Goal: Transaction & Acquisition: Purchase product/service

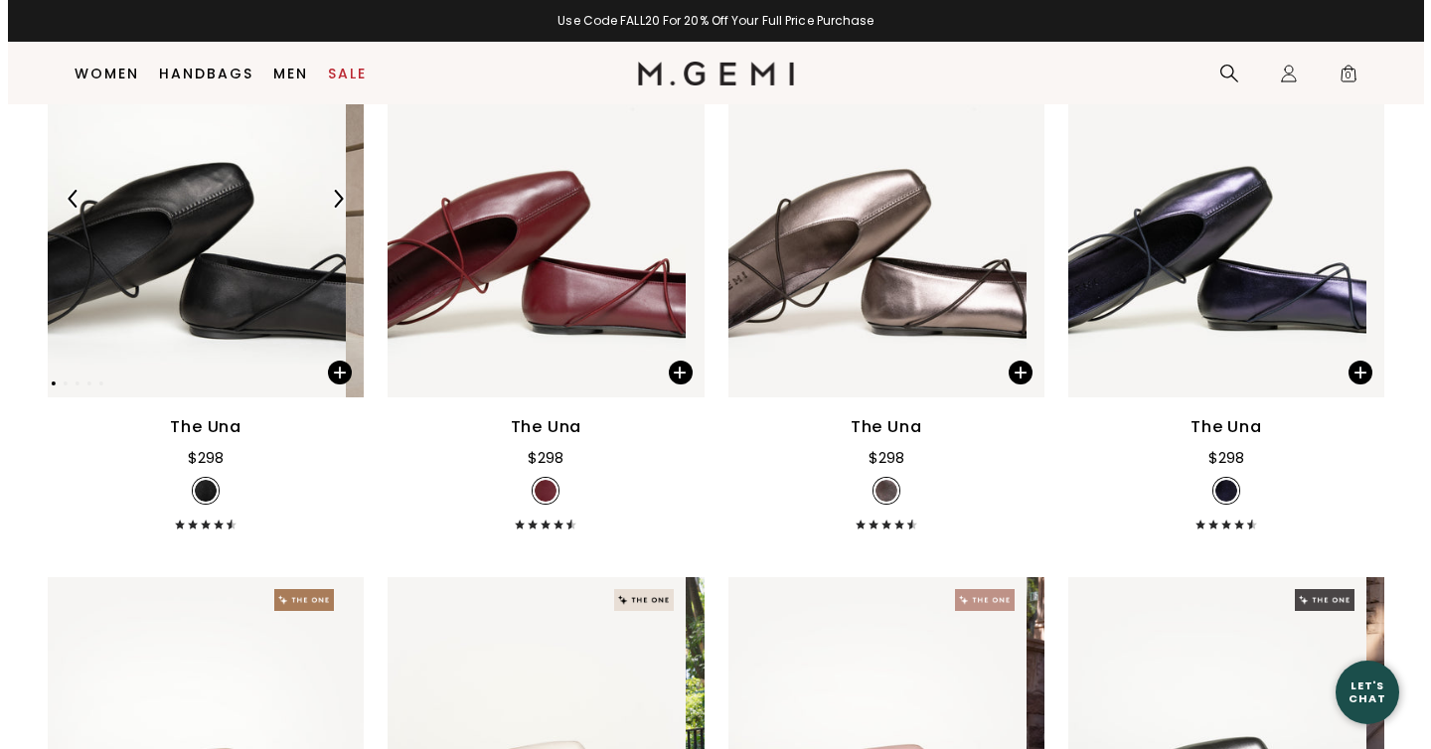
scroll to position [387, 0]
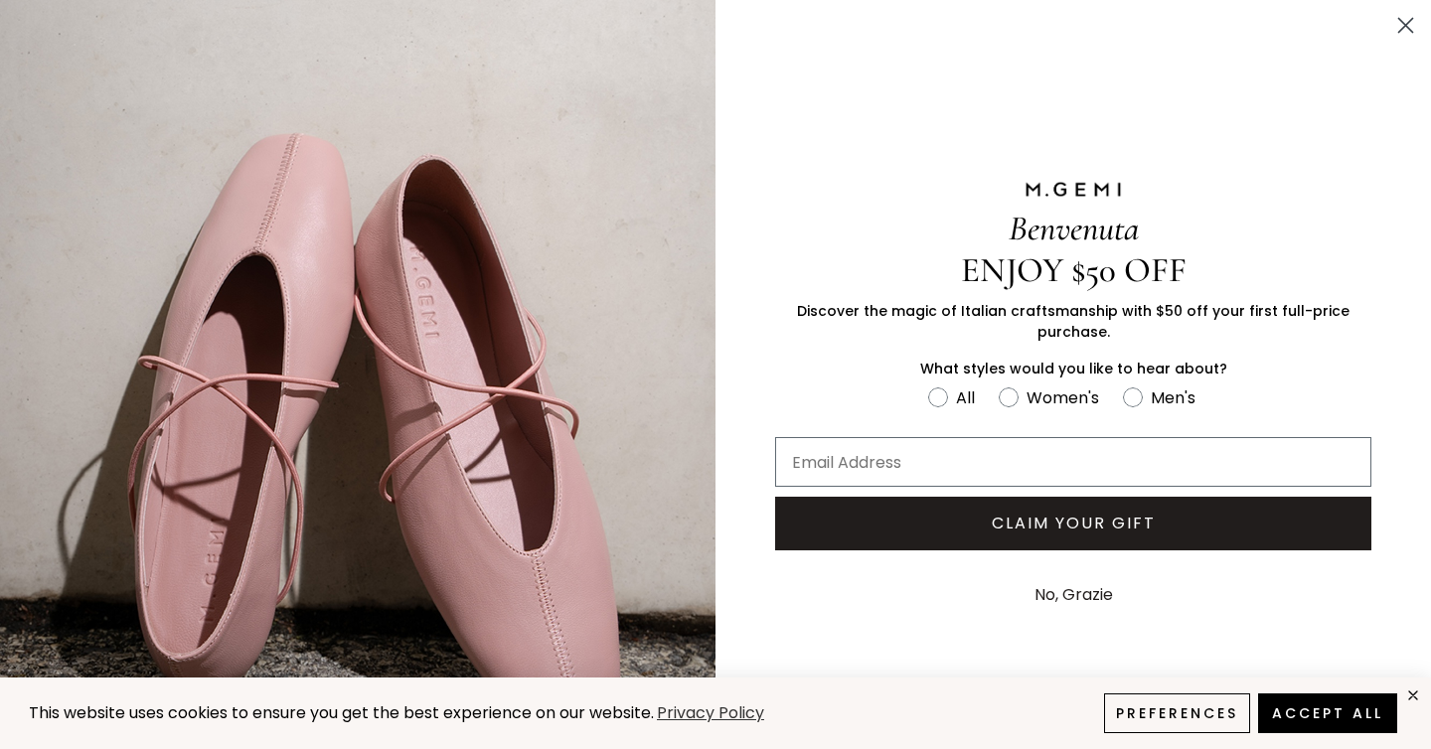
click at [1391, 30] on circle "Close dialog" at bounding box center [1406, 25] width 33 height 33
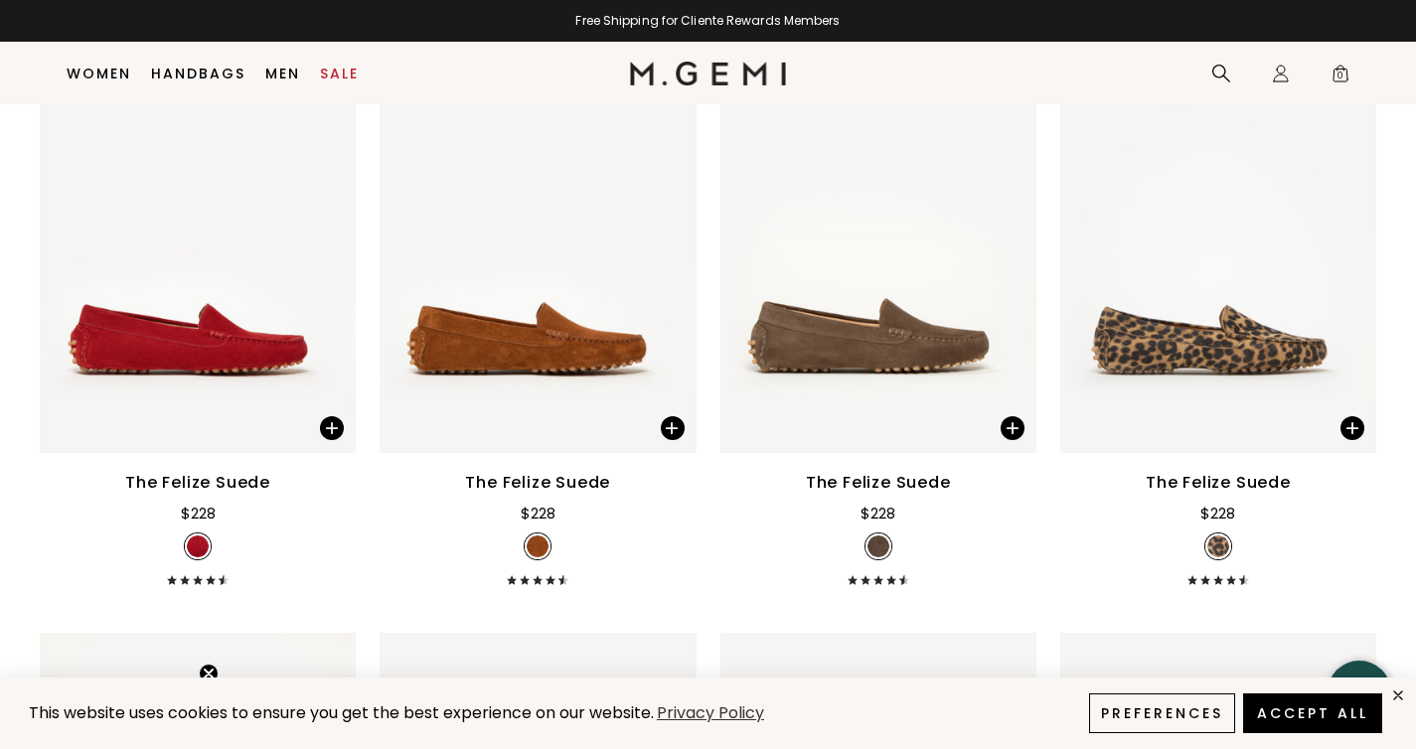
scroll to position [3810, 0]
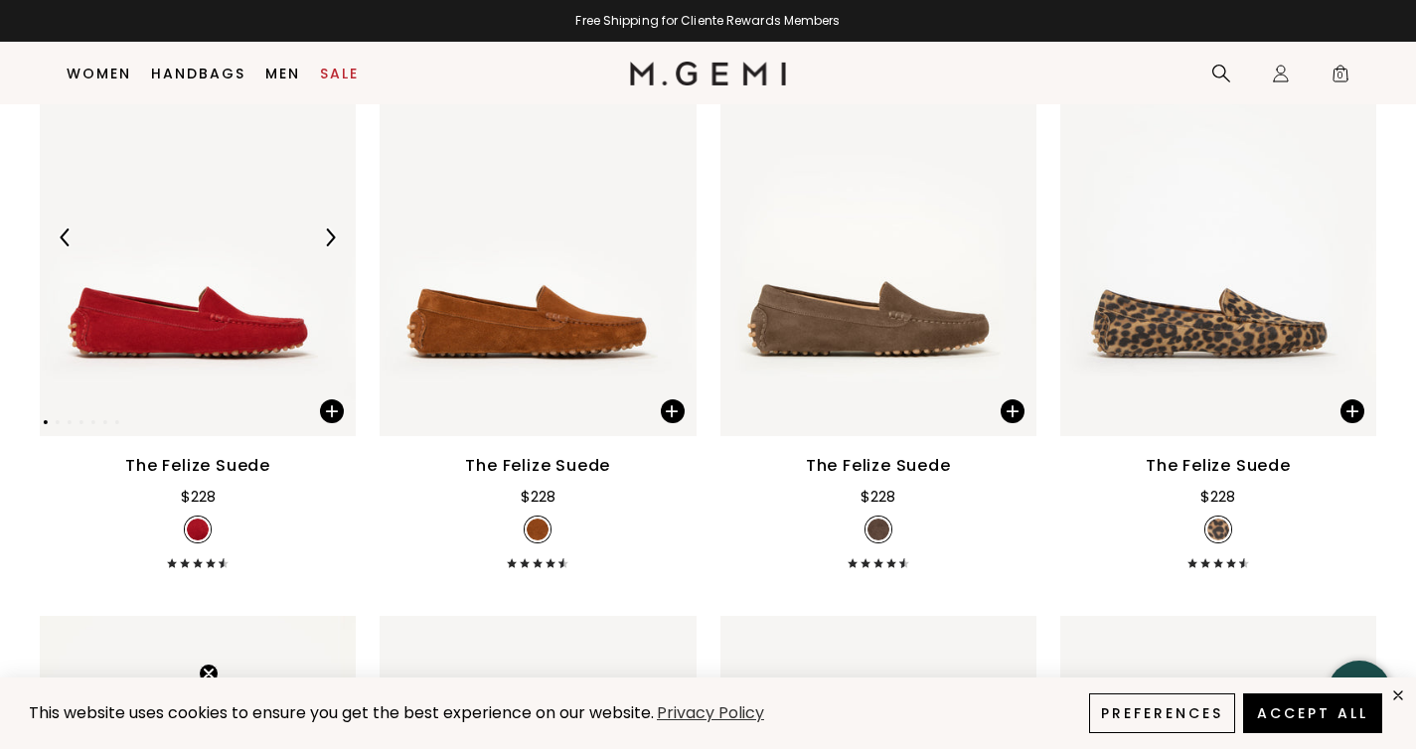
click at [334, 247] on img at bounding box center [330, 238] width 18 height 18
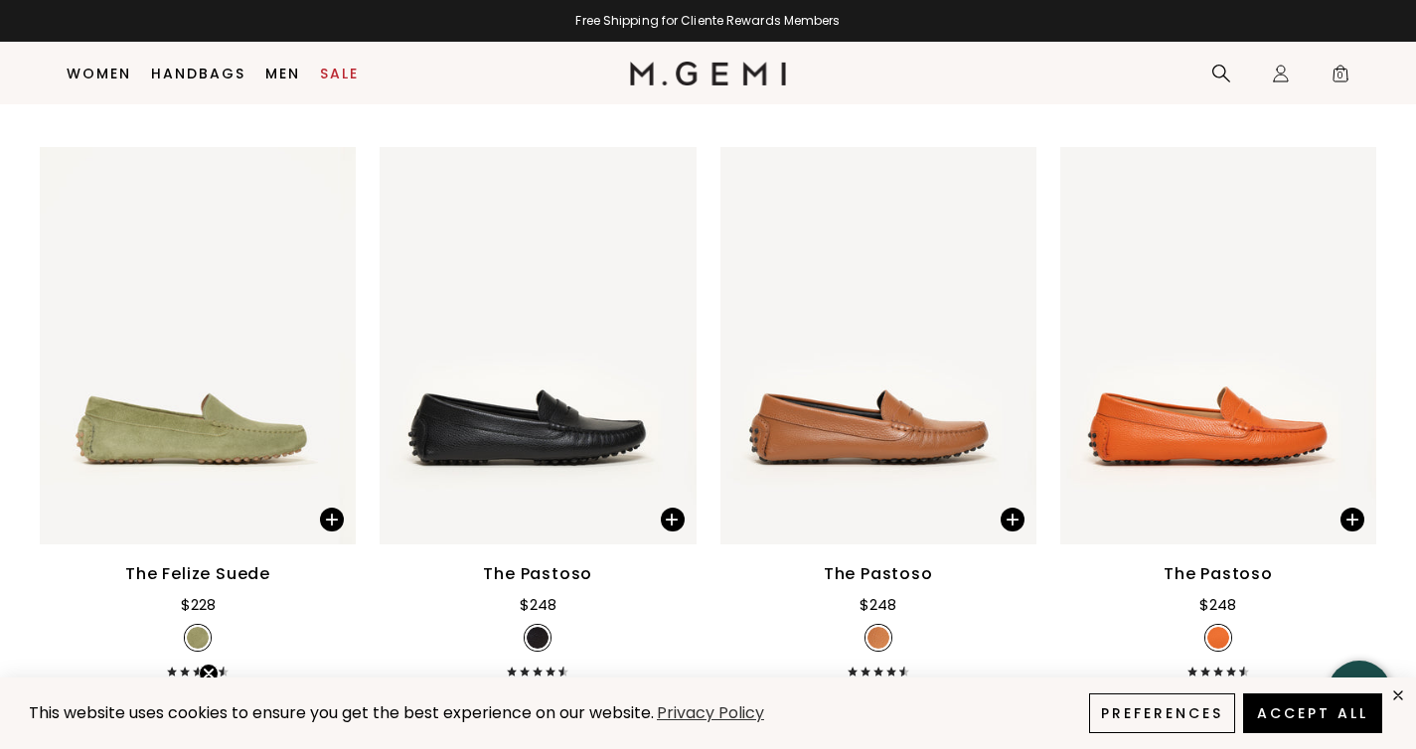
scroll to position [4372, 0]
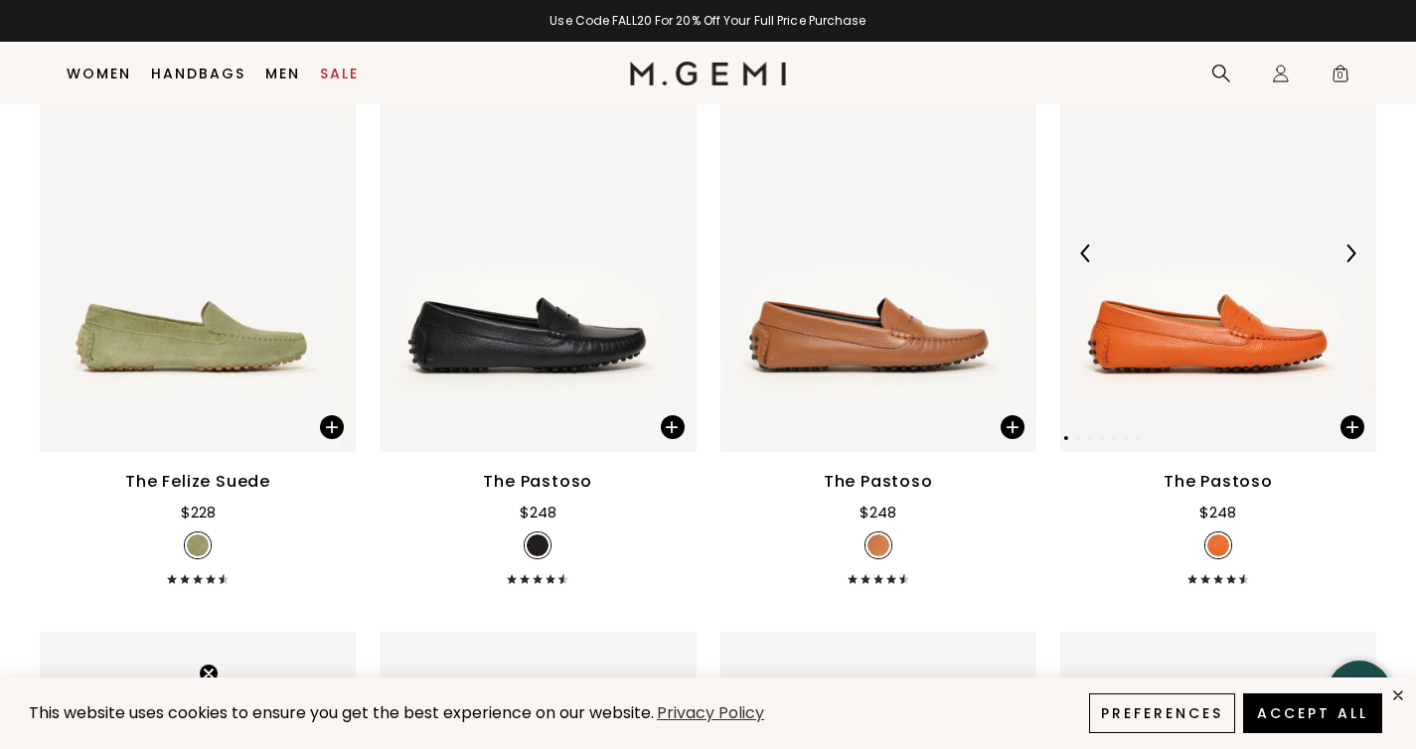
click at [1342, 262] on img at bounding box center [1351, 254] width 18 height 18
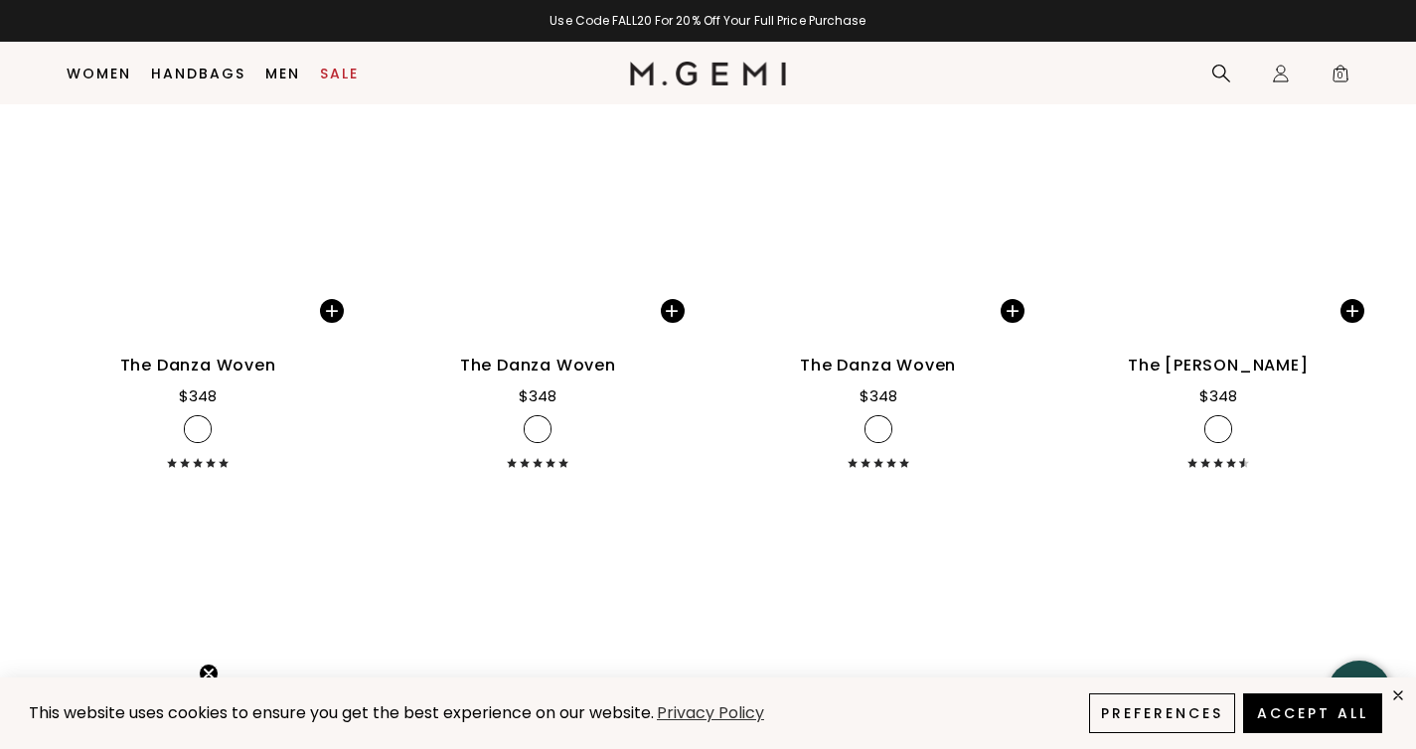
scroll to position [10364, 0]
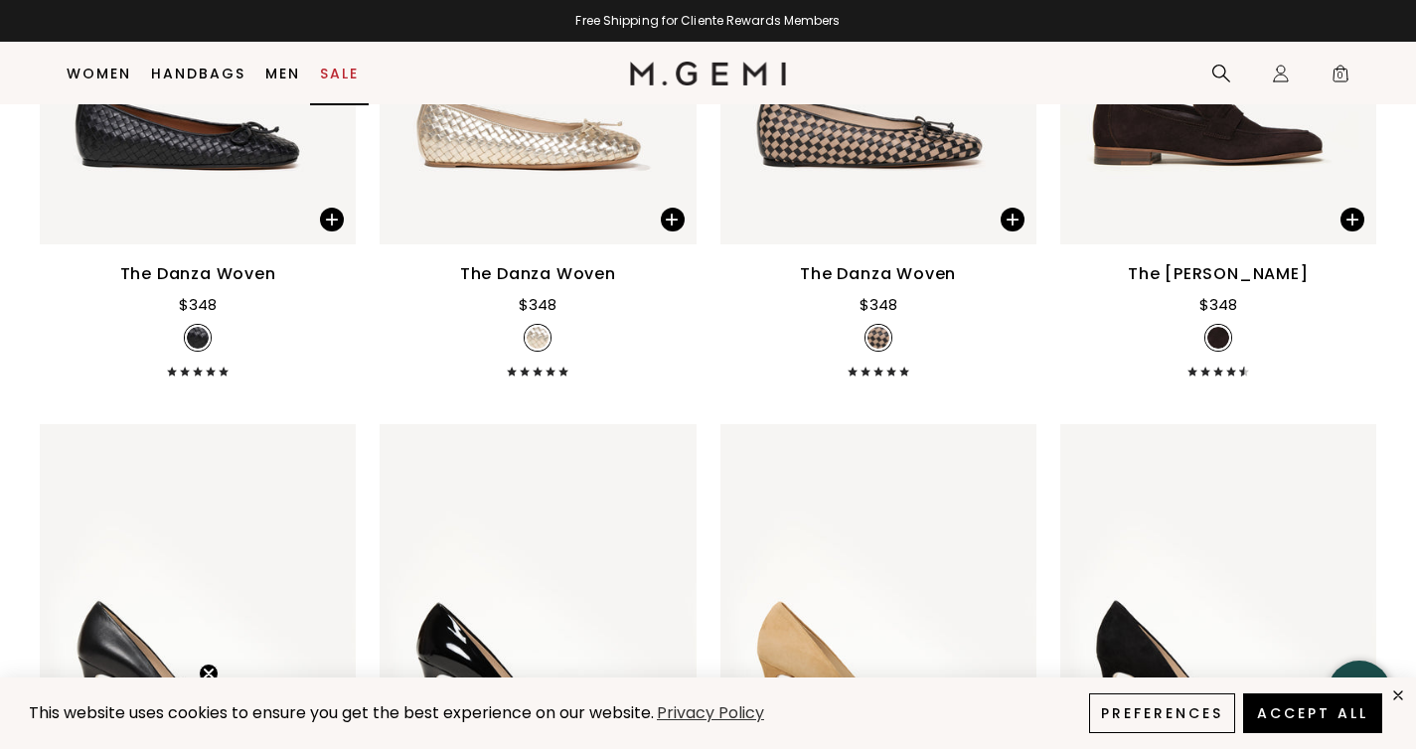
click at [341, 68] on link "Sale" at bounding box center [339, 74] width 39 height 16
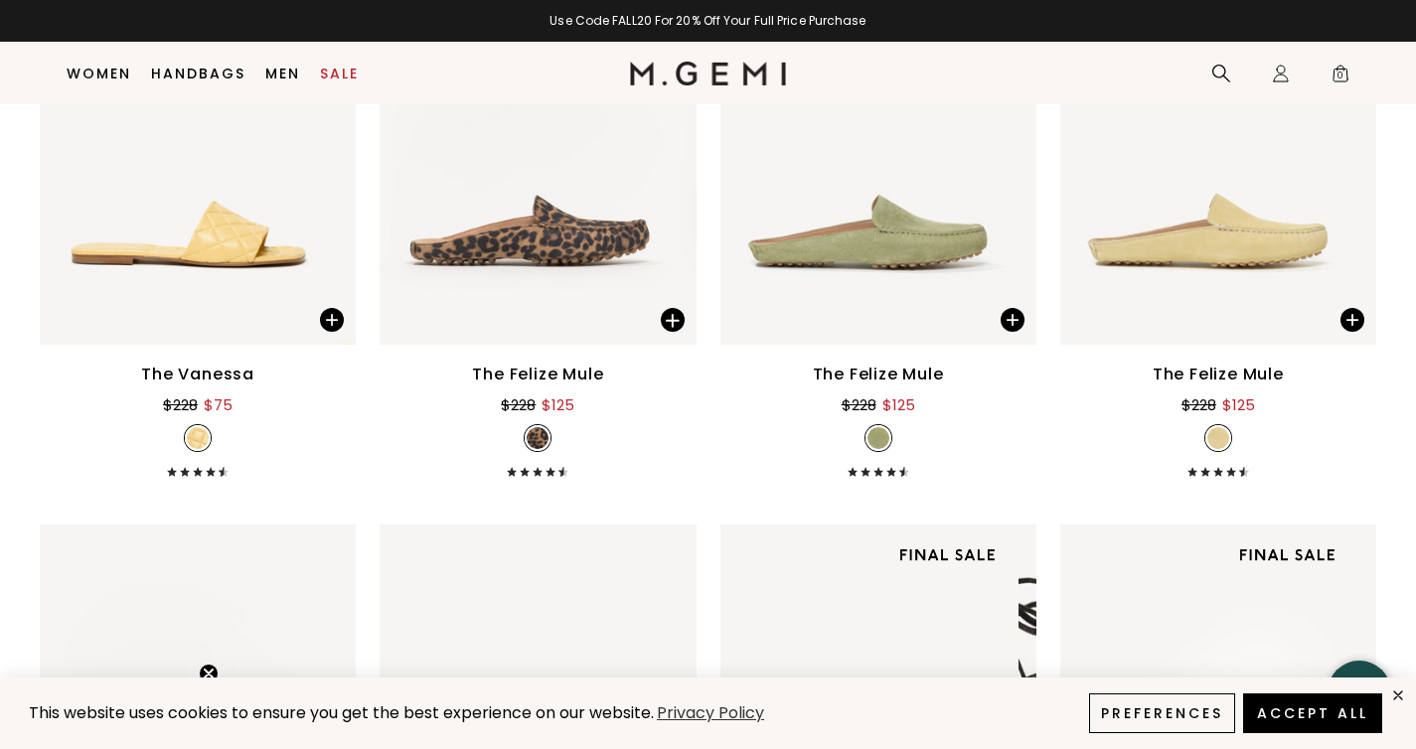
scroll to position [2166, 0]
click at [662, 154] on img at bounding box center [671, 145] width 18 height 18
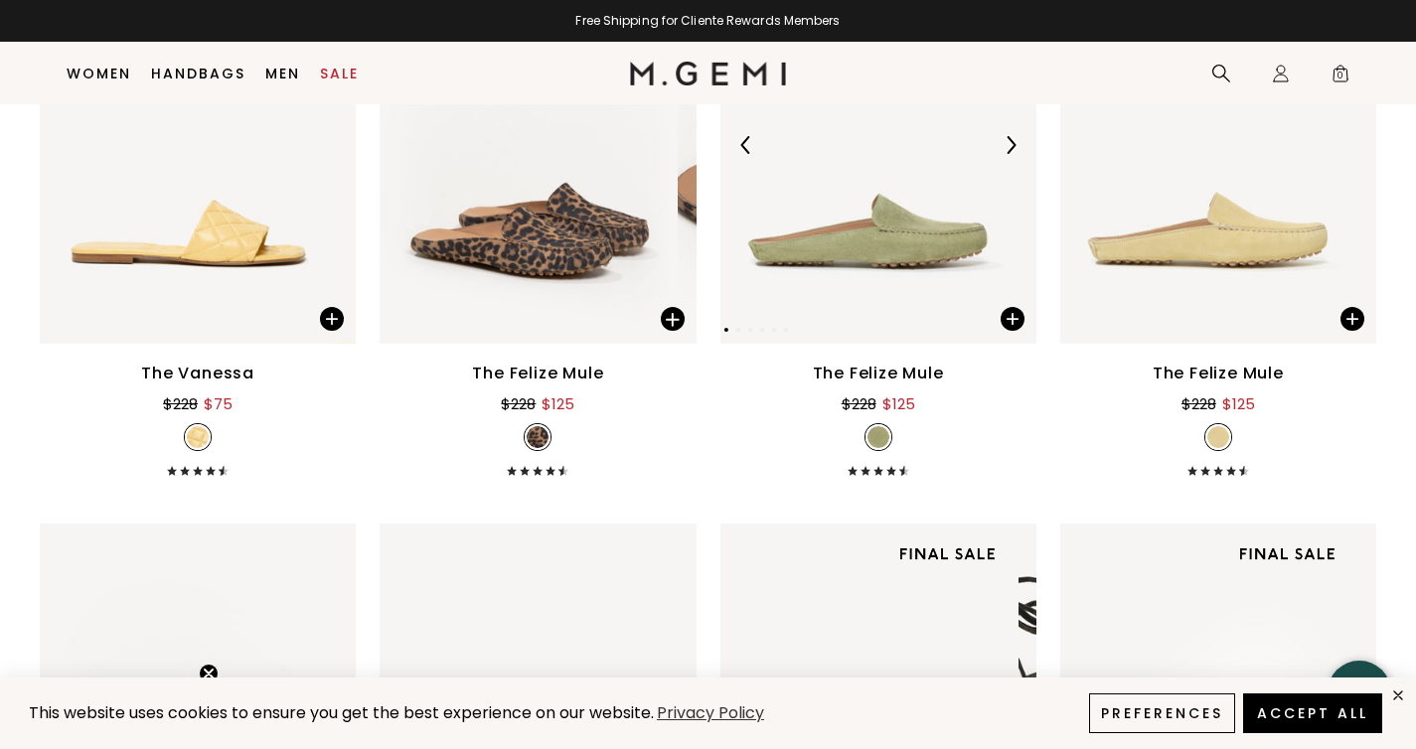
click at [1002, 154] on img at bounding box center [1011, 145] width 18 height 18
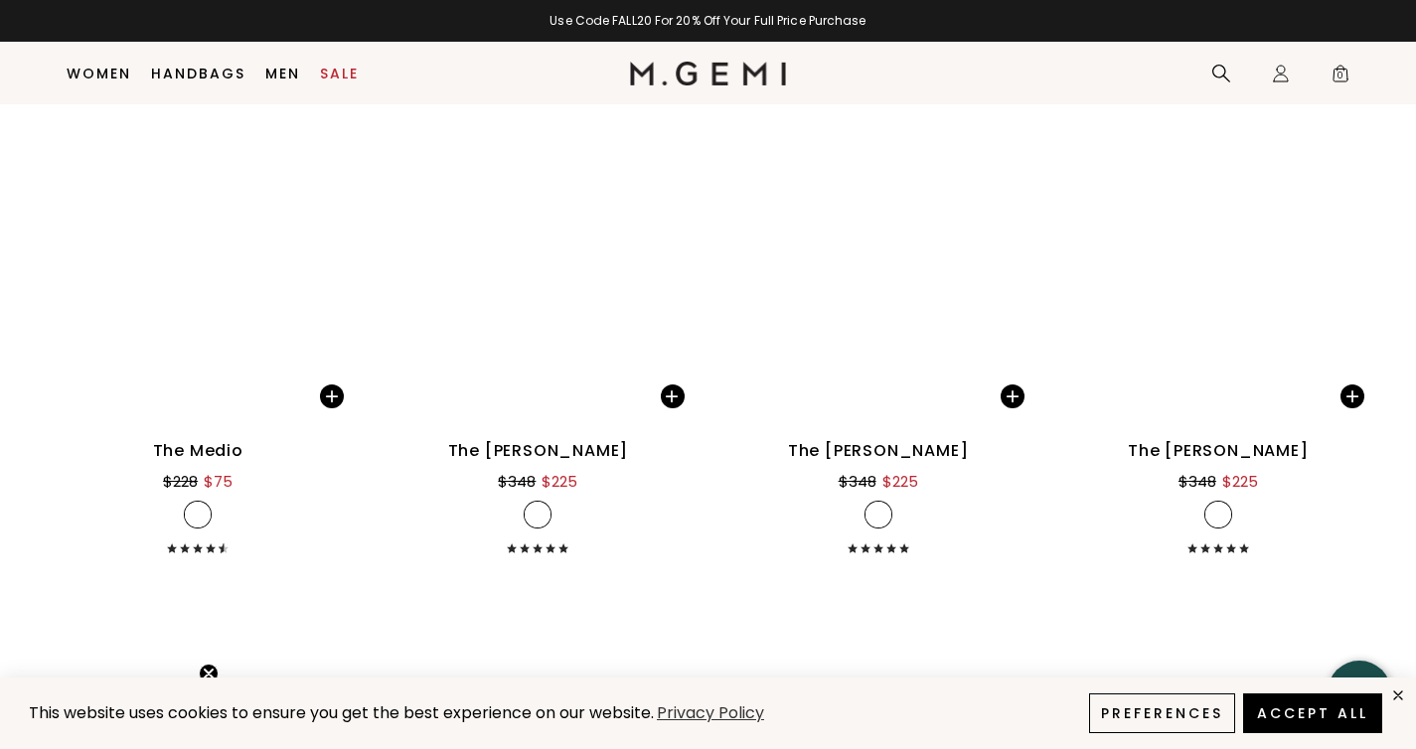
scroll to position [4399, 0]
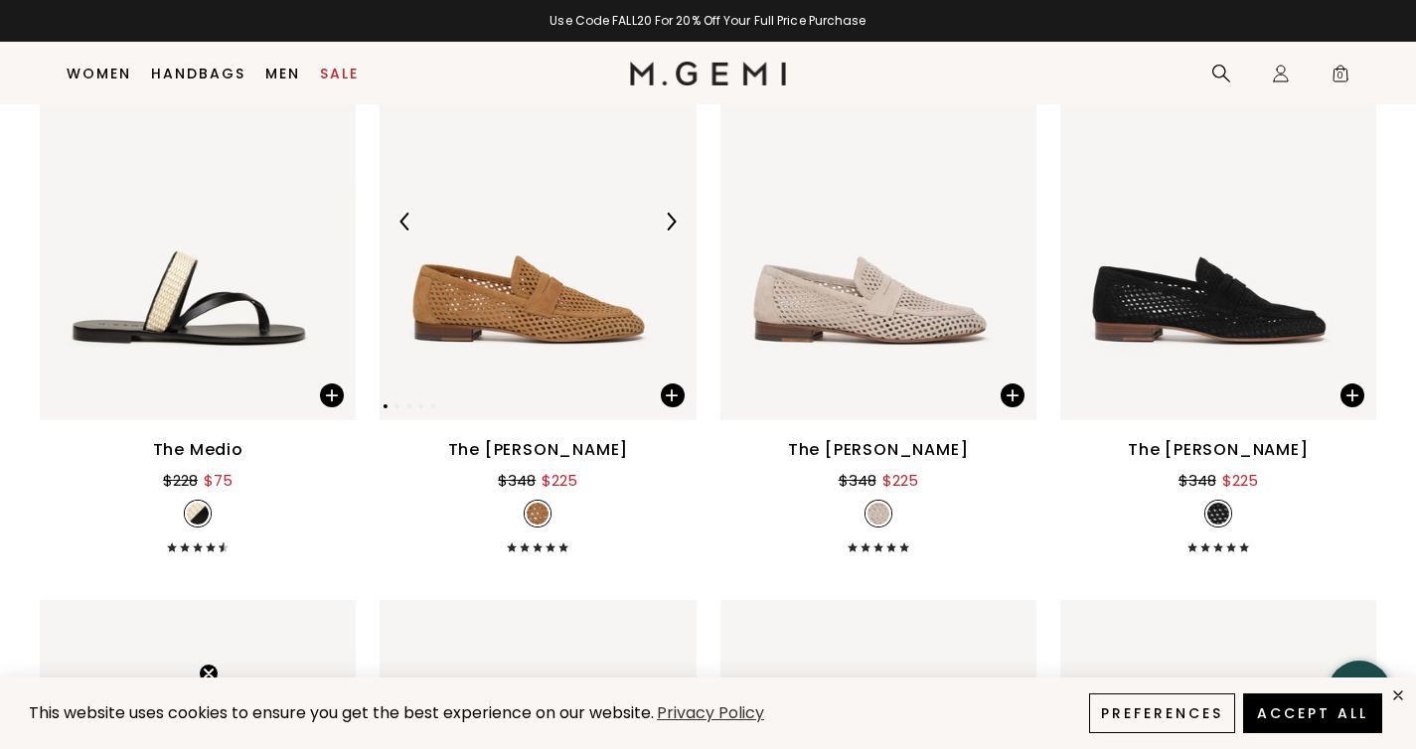
click at [670, 231] on img at bounding box center [671, 222] width 18 height 18
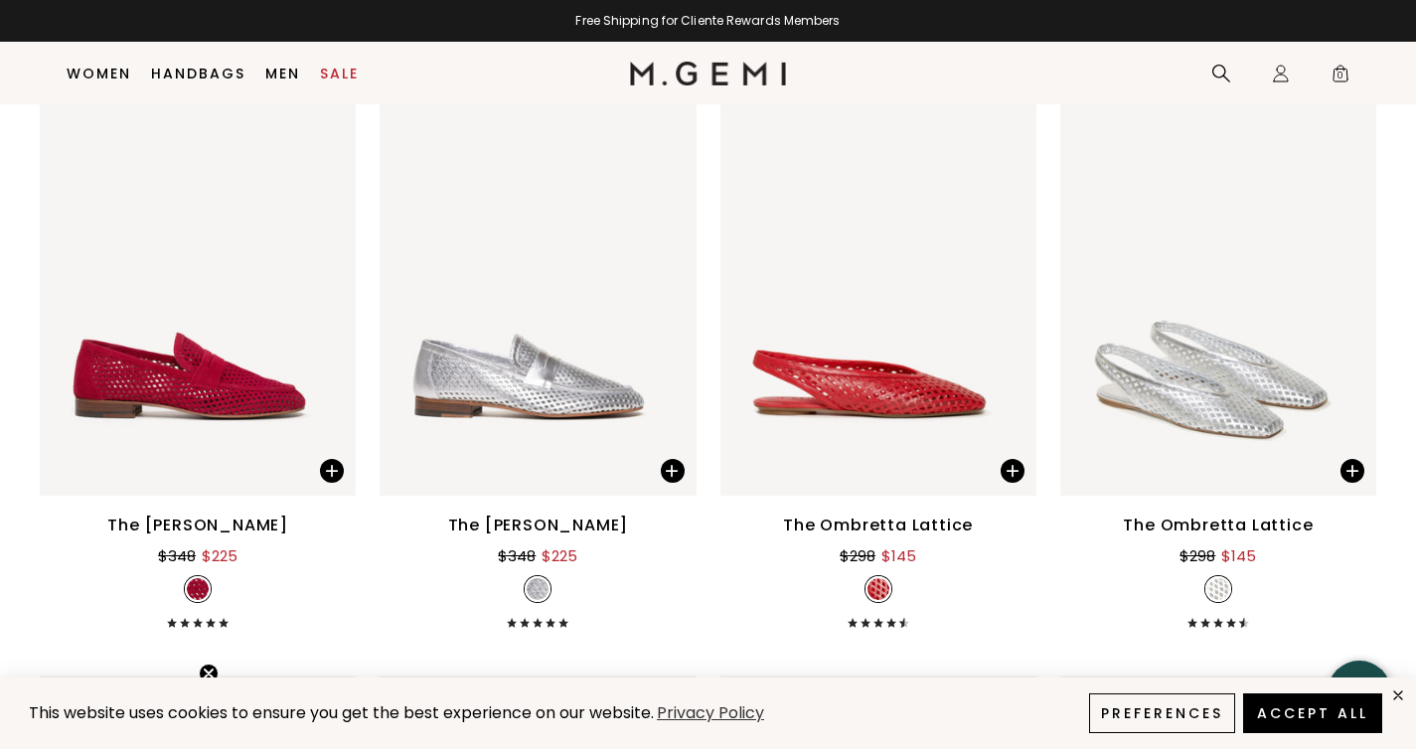
scroll to position [4962, 0]
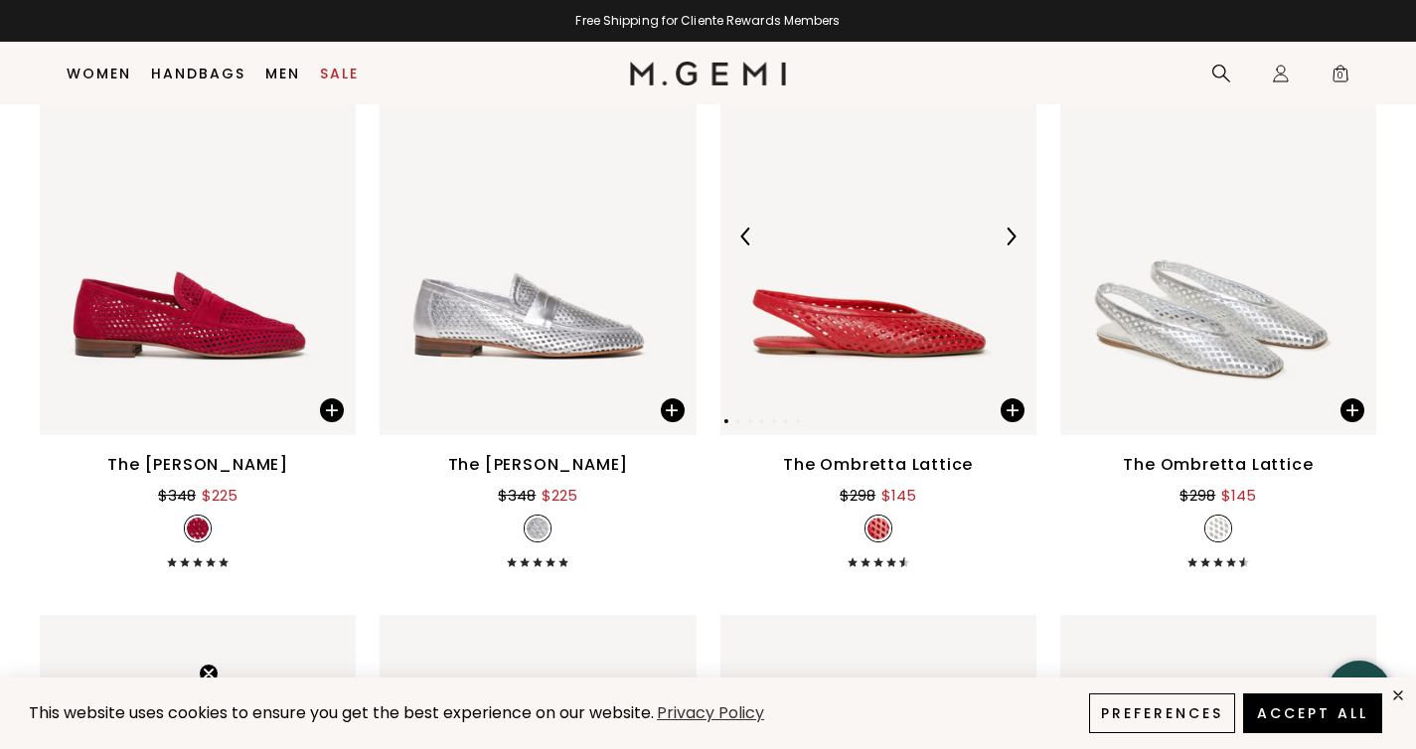
click at [1002, 246] on img at bounding box center [1011, 237] width 18 height 18
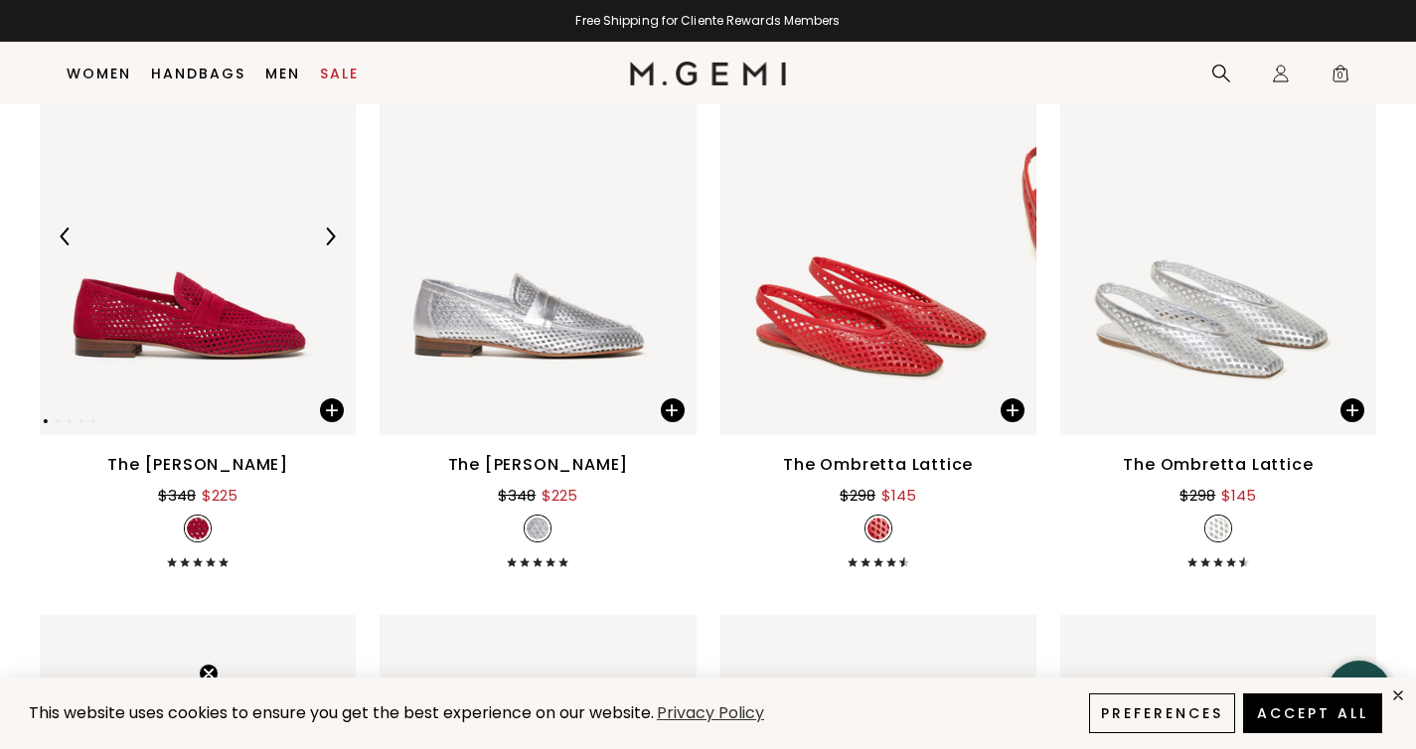
click at [338, 252] on div at bounding box center [330, 237] width 32 height 32
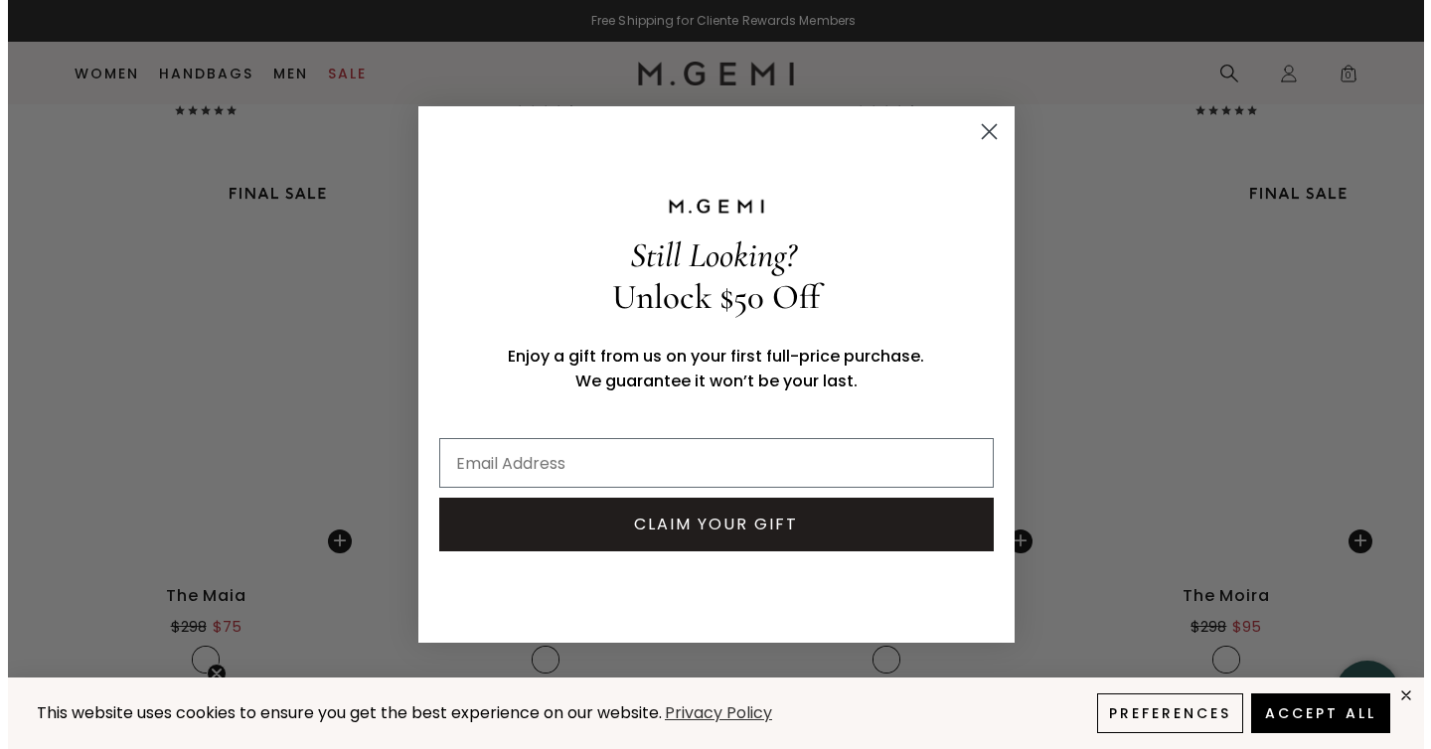
scroll to position [11378, 0]
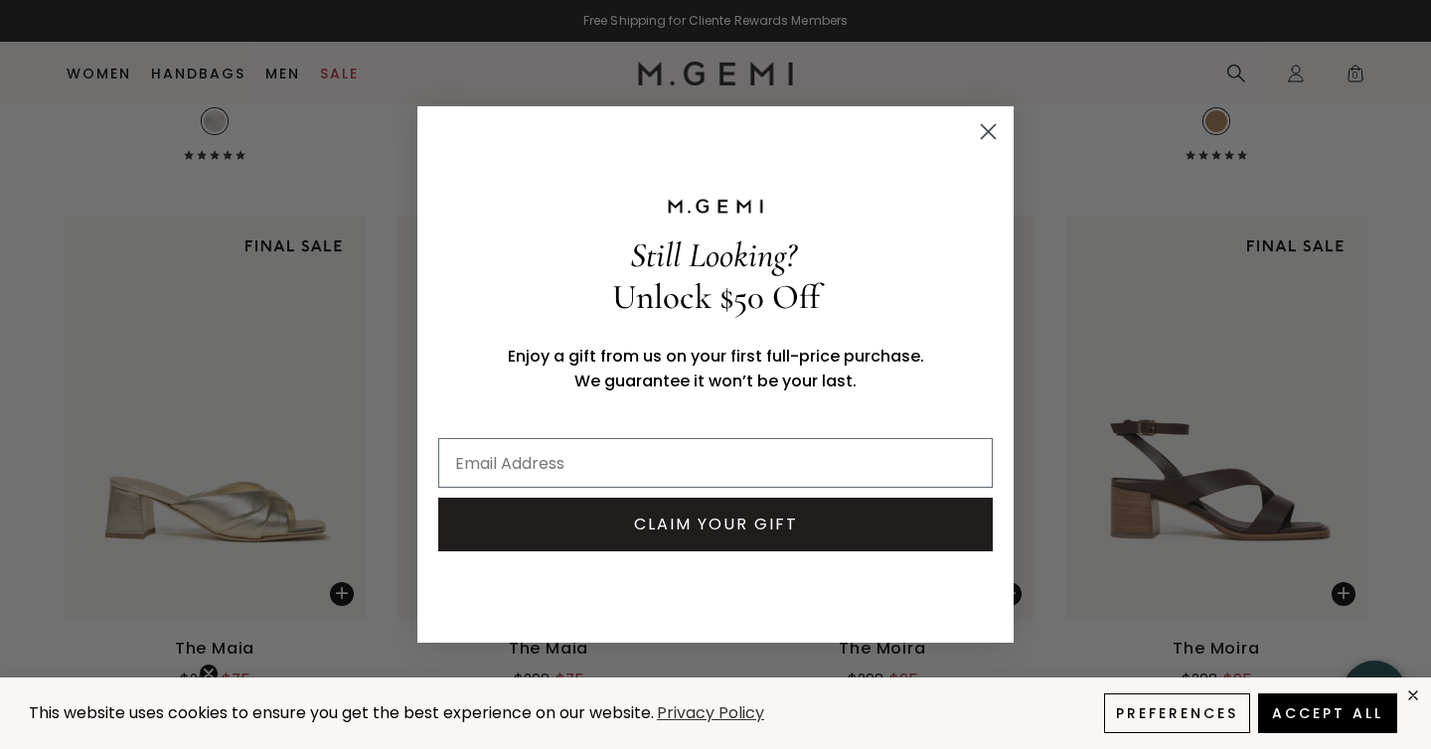
click at [992, 124] on circle "Close dialog" at bounding box center [988, 131] width 33 height 33
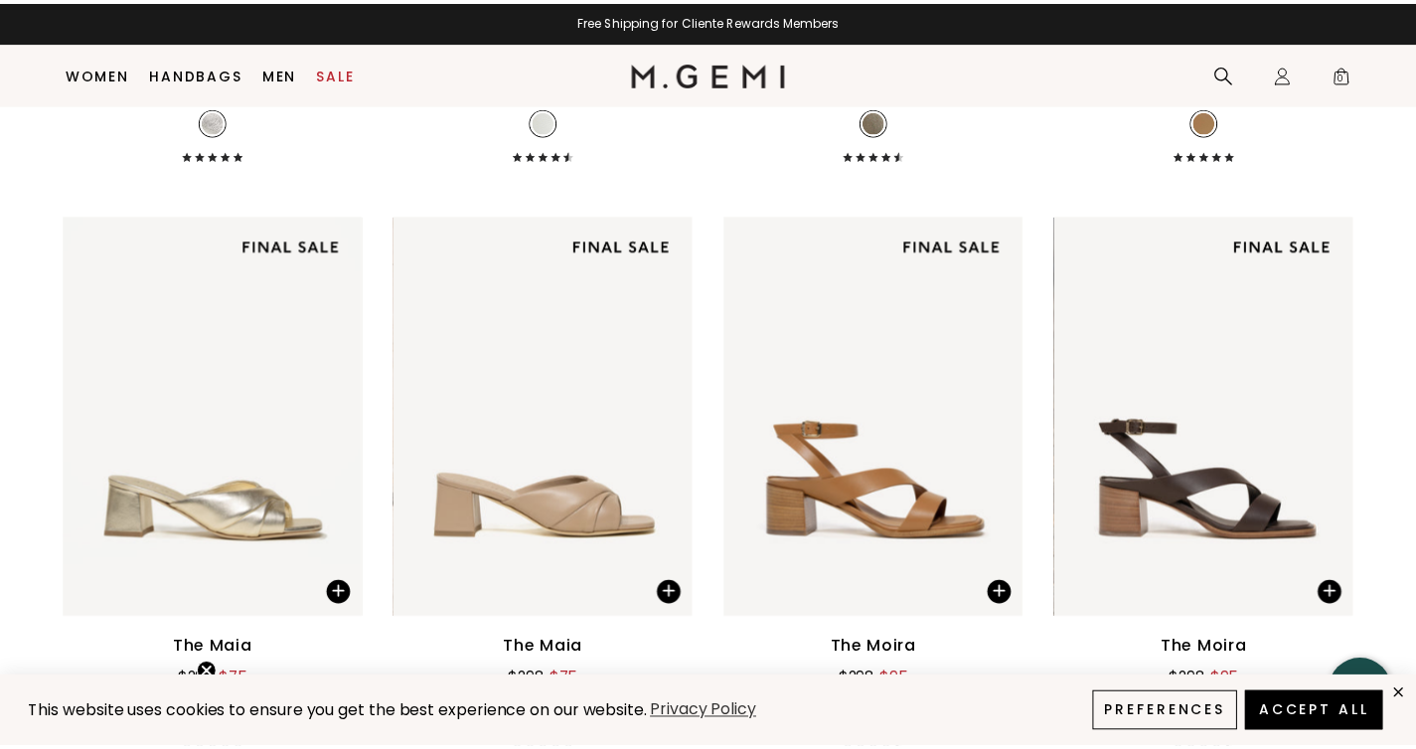
scroll to position [11285, 0]
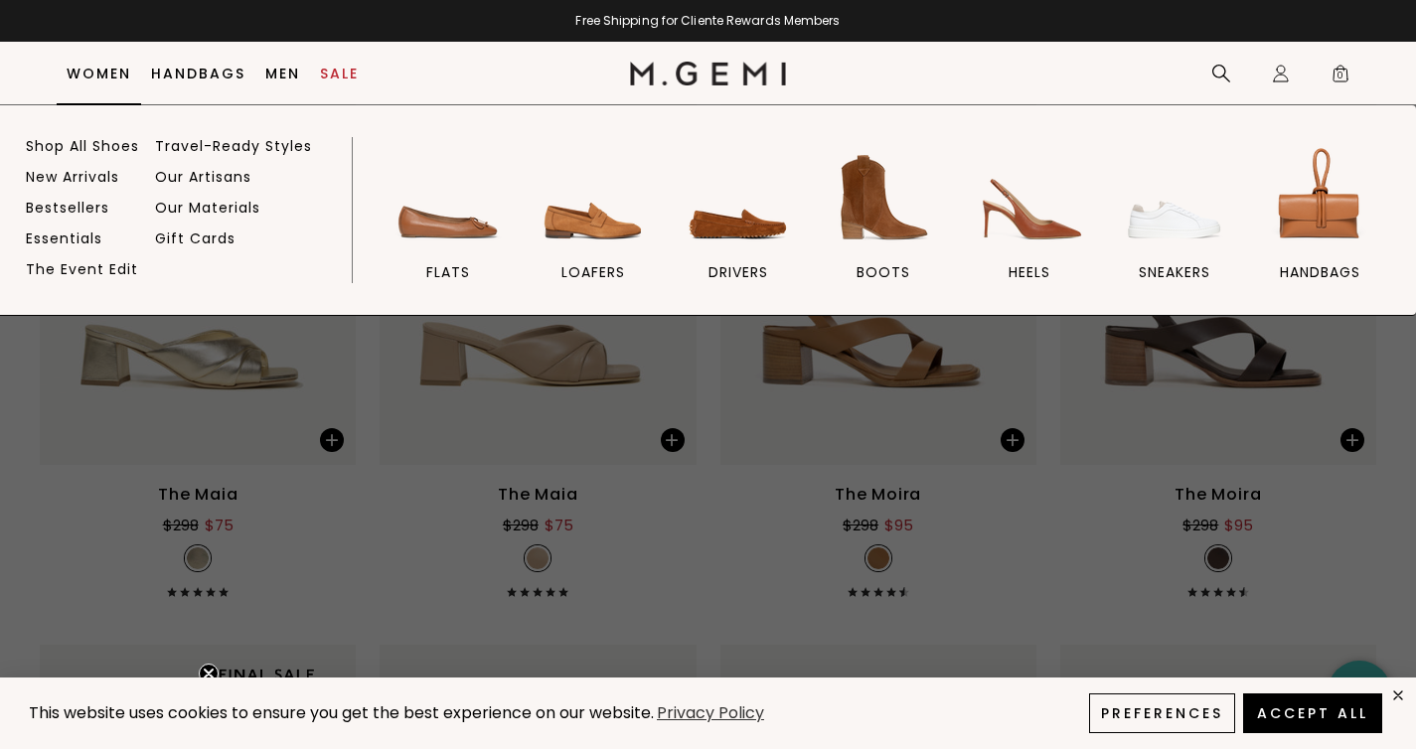
click at [98, 62] on li "Women Shop All Shoes New Arrivals Bestsellers Essentials The Event Edit Travel-…" at bounding box center [99, 74] width 84 height 63
click at [206, 152] on link "Travel-Ready Styles" at bounding box center [233, 146] width 157 height 18
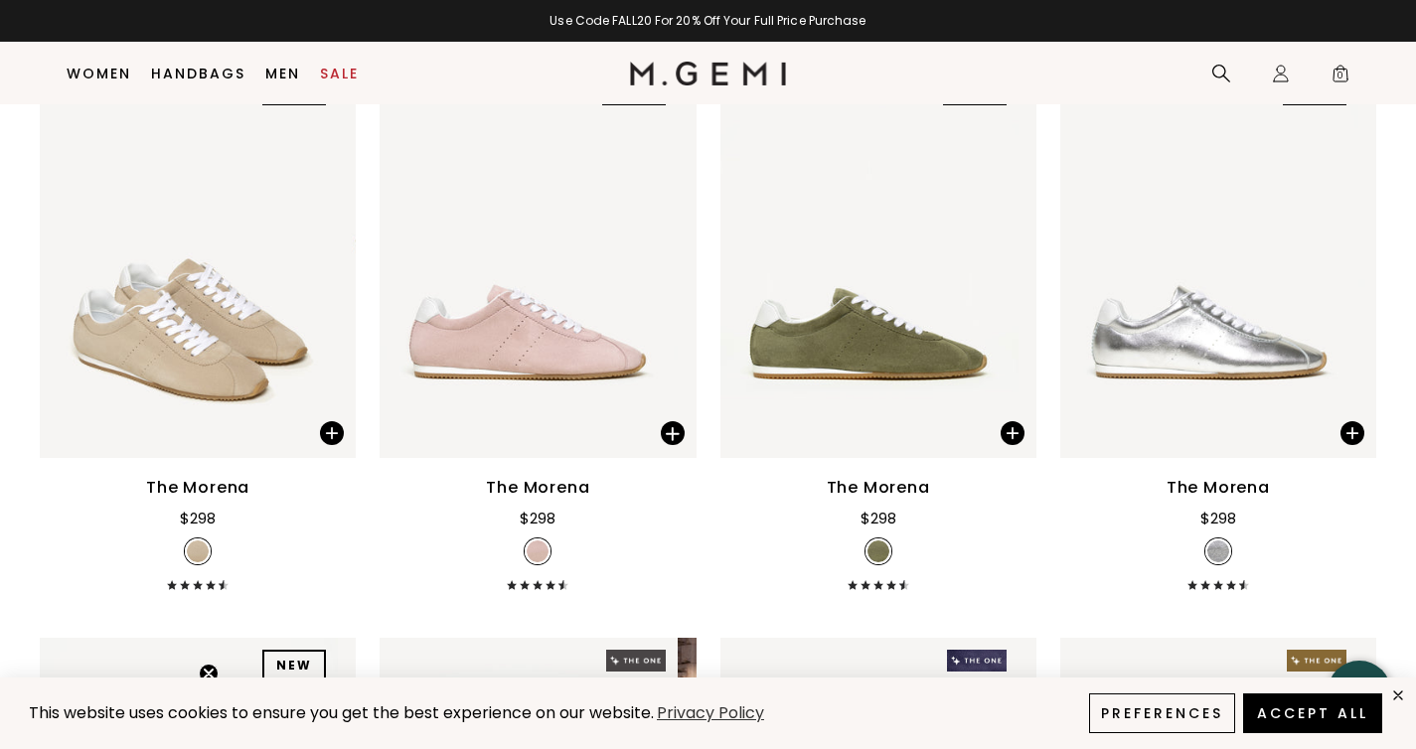
scroll to position [902, 0]
click at [1342, 251] on img at bounding box center [1351, 260] width 18 height 18
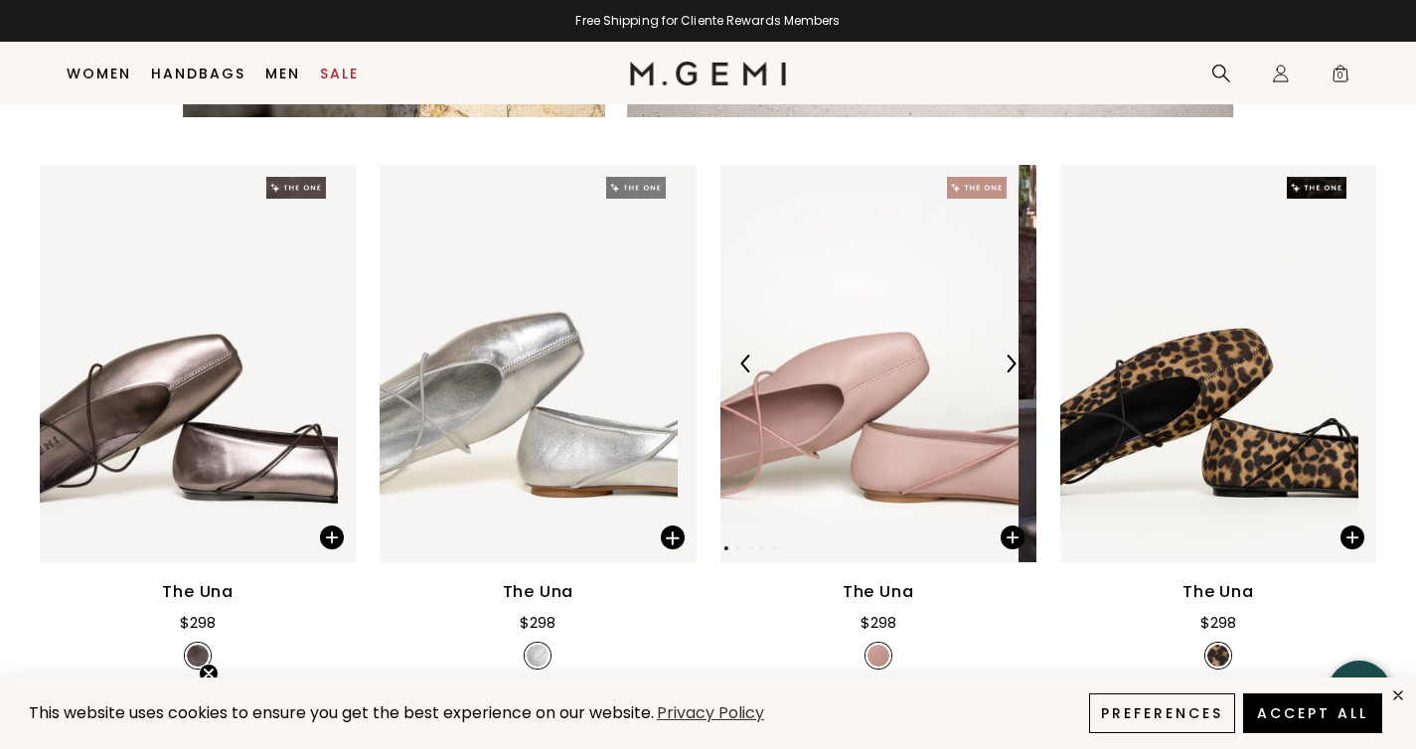
scroll to position [2526, 0]
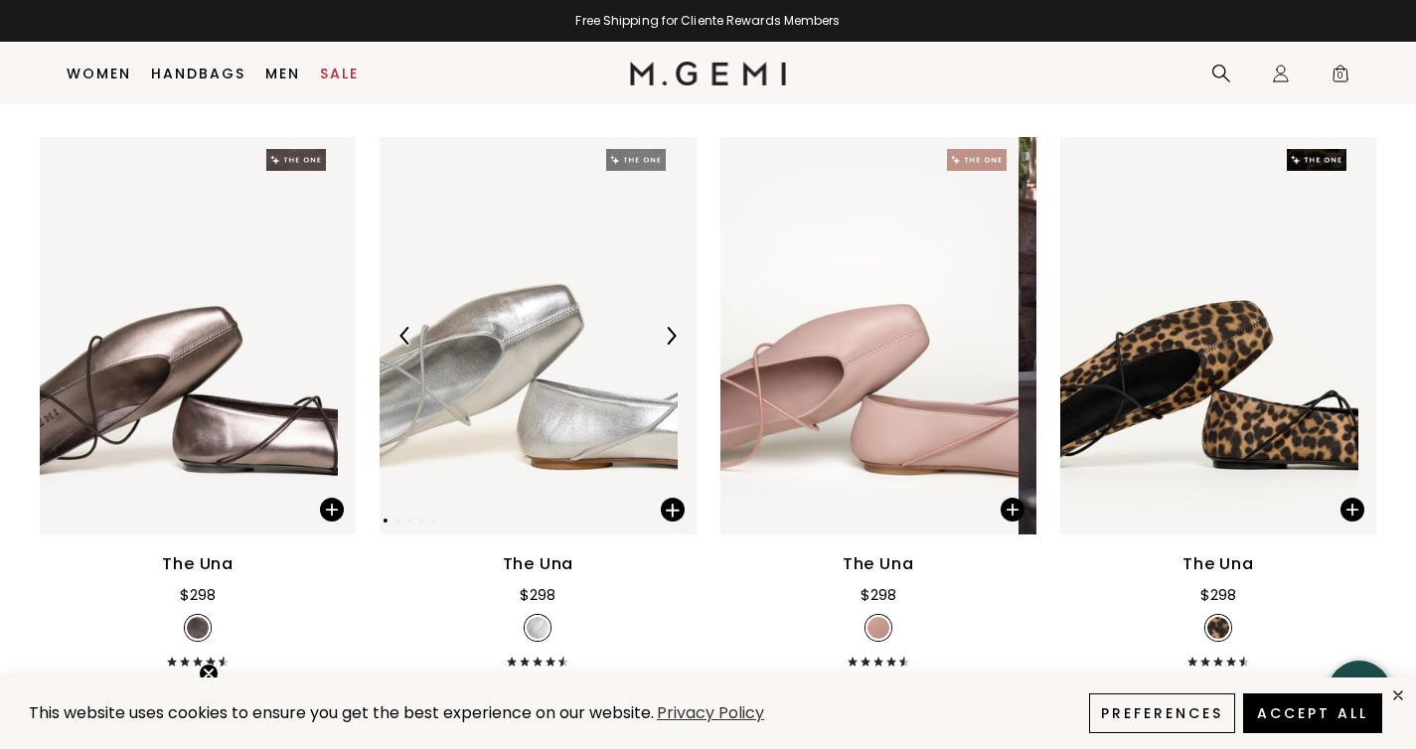
click at [663, 327] on img at bounding box center [671, 336] width 18 height 18
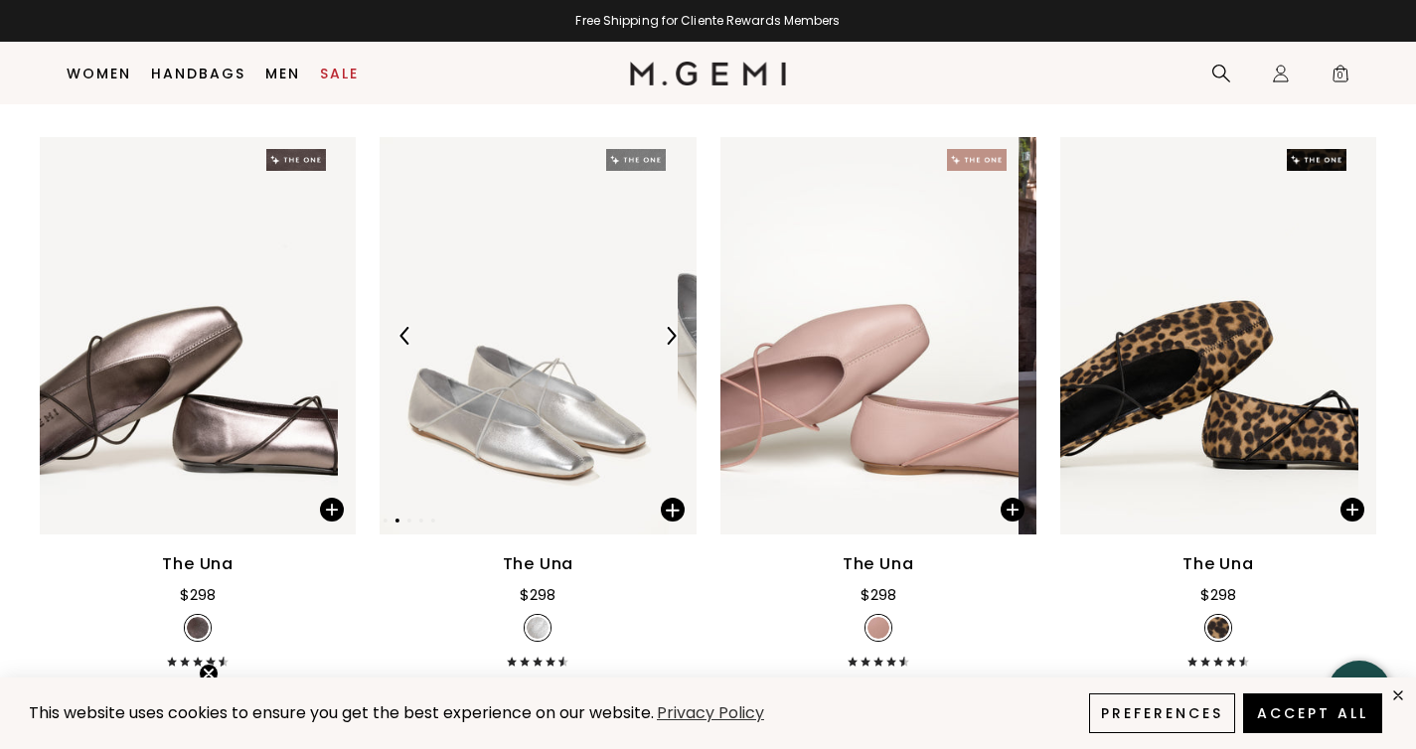
click at [663, 327] on img at bounding box center [671, 336] width 18 height 18
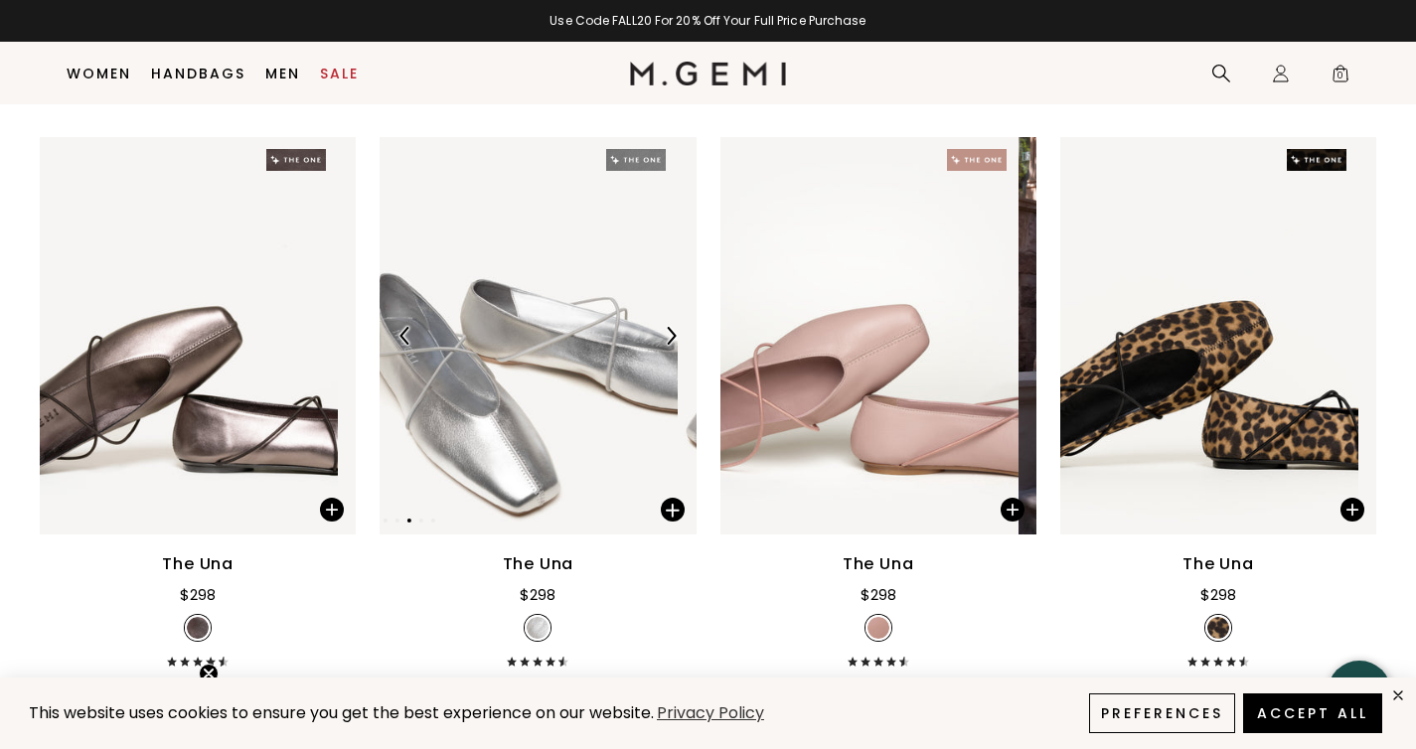
click at [663, 327] on img at bounding box center [671, 336] width 18 height 18
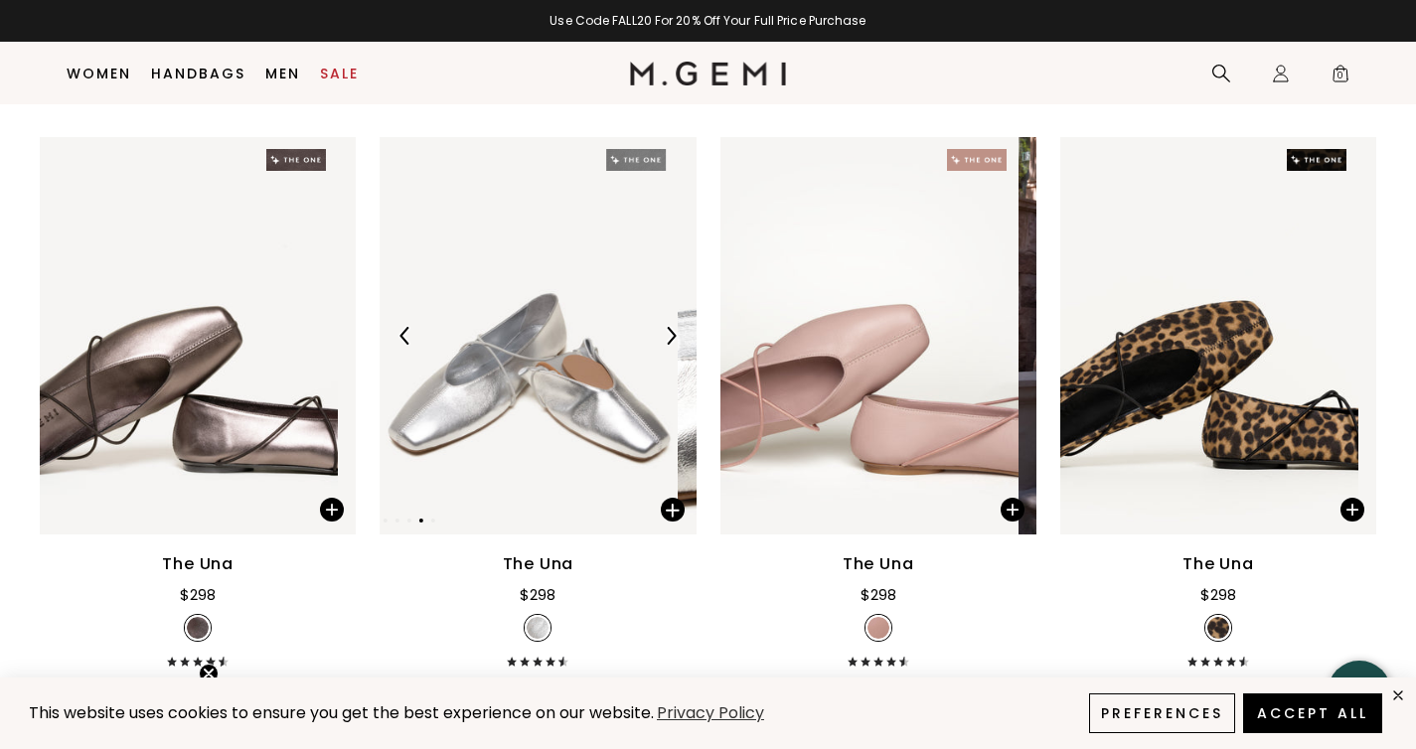
click at [554, 304] on img at bounding box center [529, 336] width 298 height 398
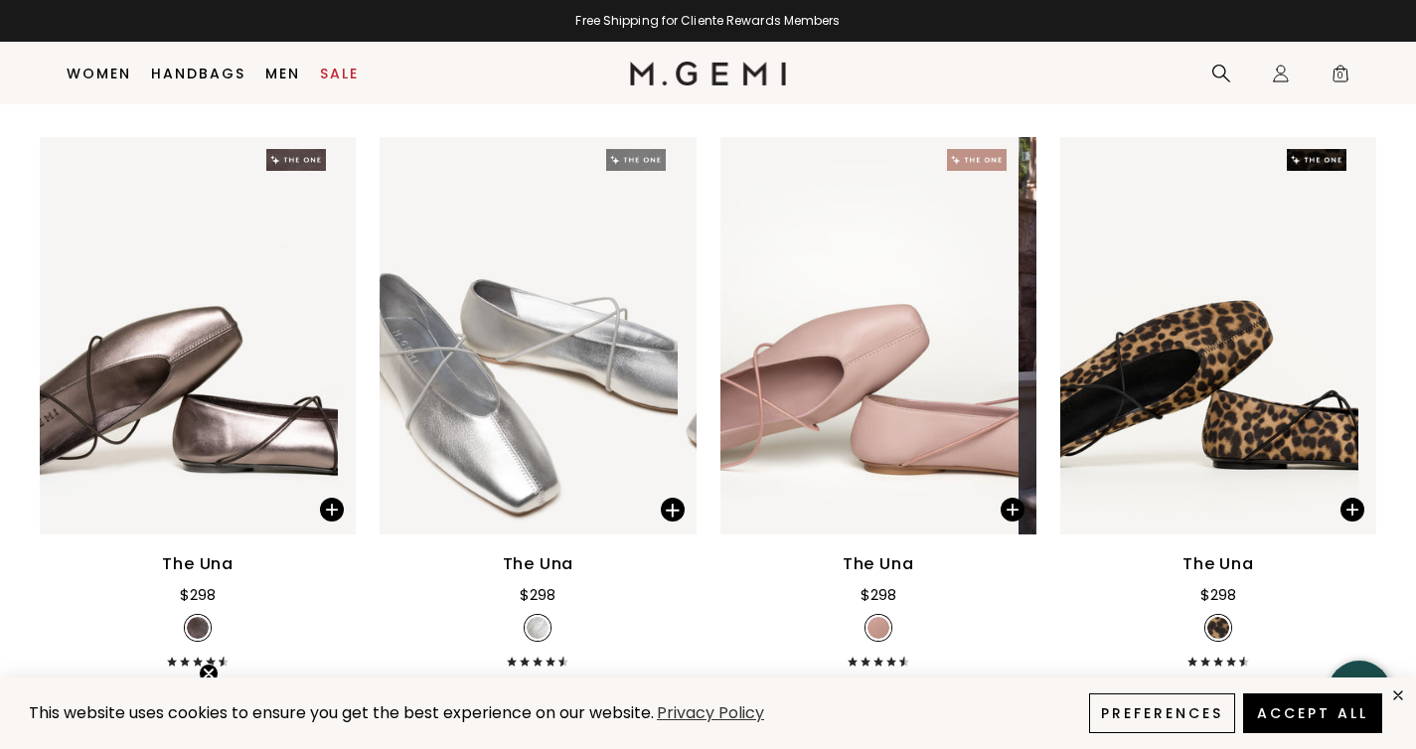
click at [537, 553] on div "The Una" at bounding box center [539, 565] width 72 height 24
click at [543, 322] on img at bounding box center [529, 336] width 298 height 398
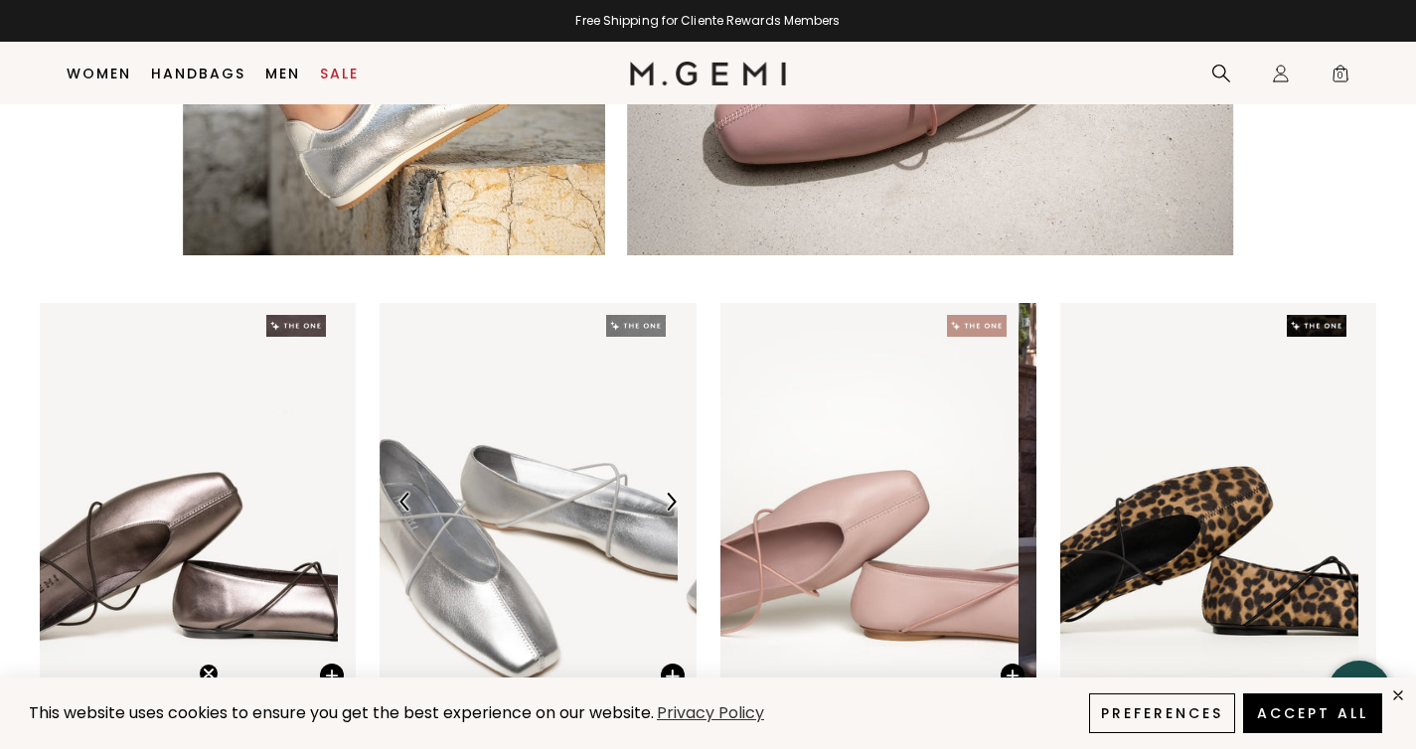
scroll to position [2358, 0]
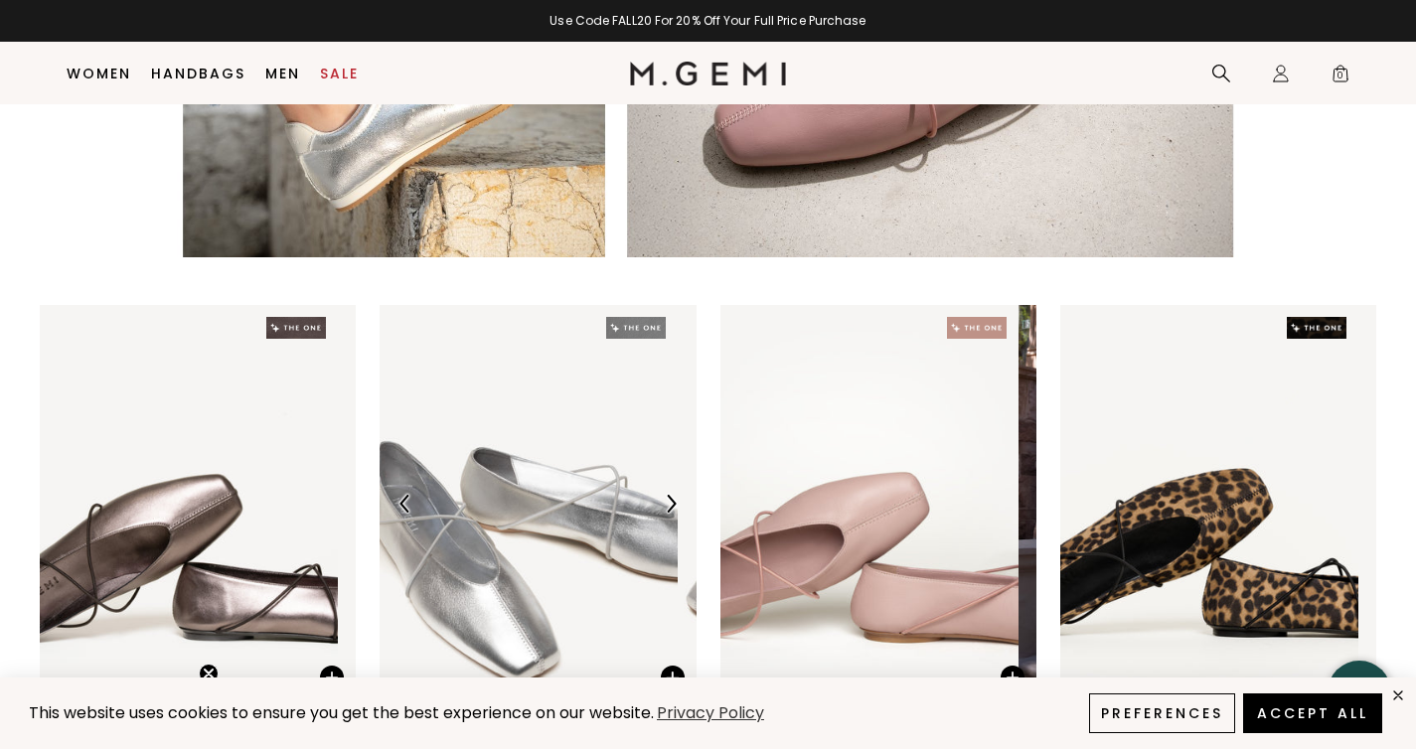
click at [578, 323] on img at bounding box center [529, 504] width 298 height 398
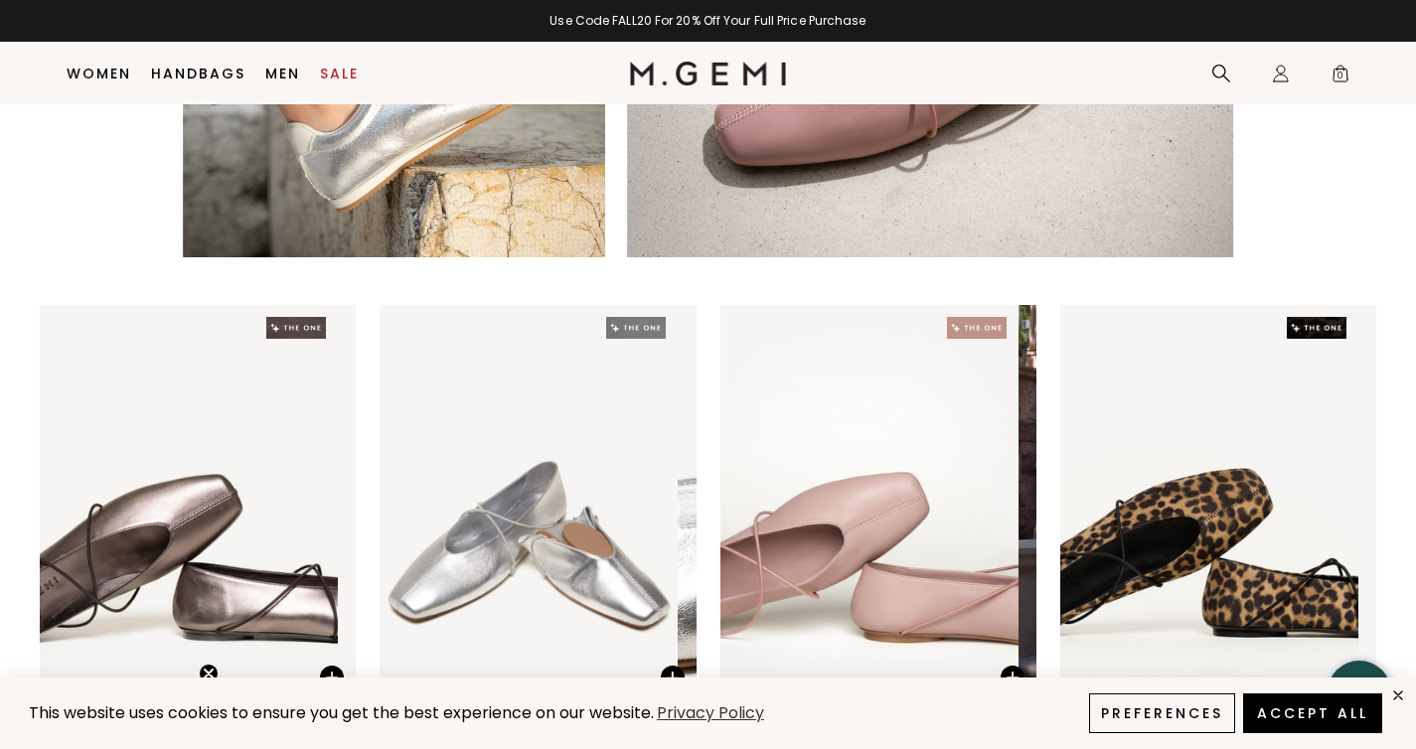
click at [535, 721] on div "The Una" at bounding box center [539, 733] width 72 height 24
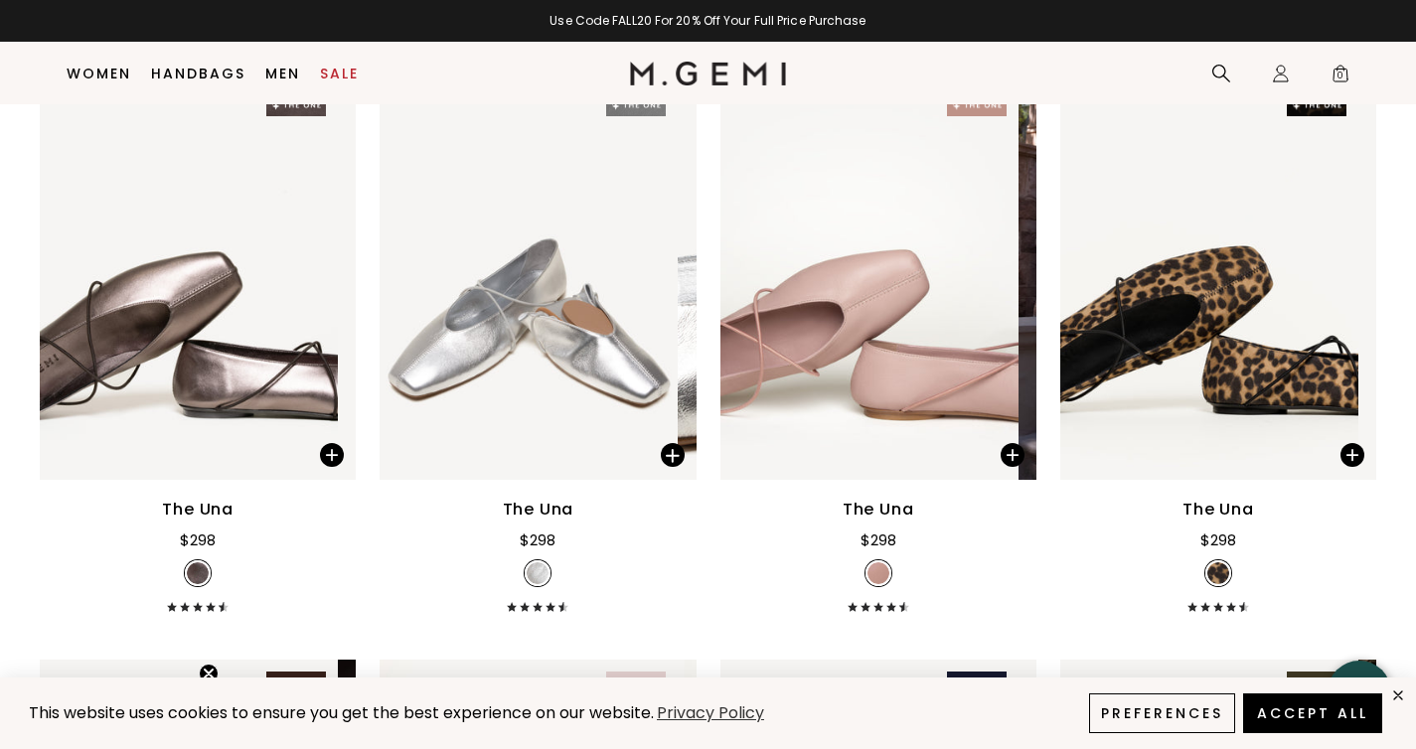
scroll to position [2598, 0]
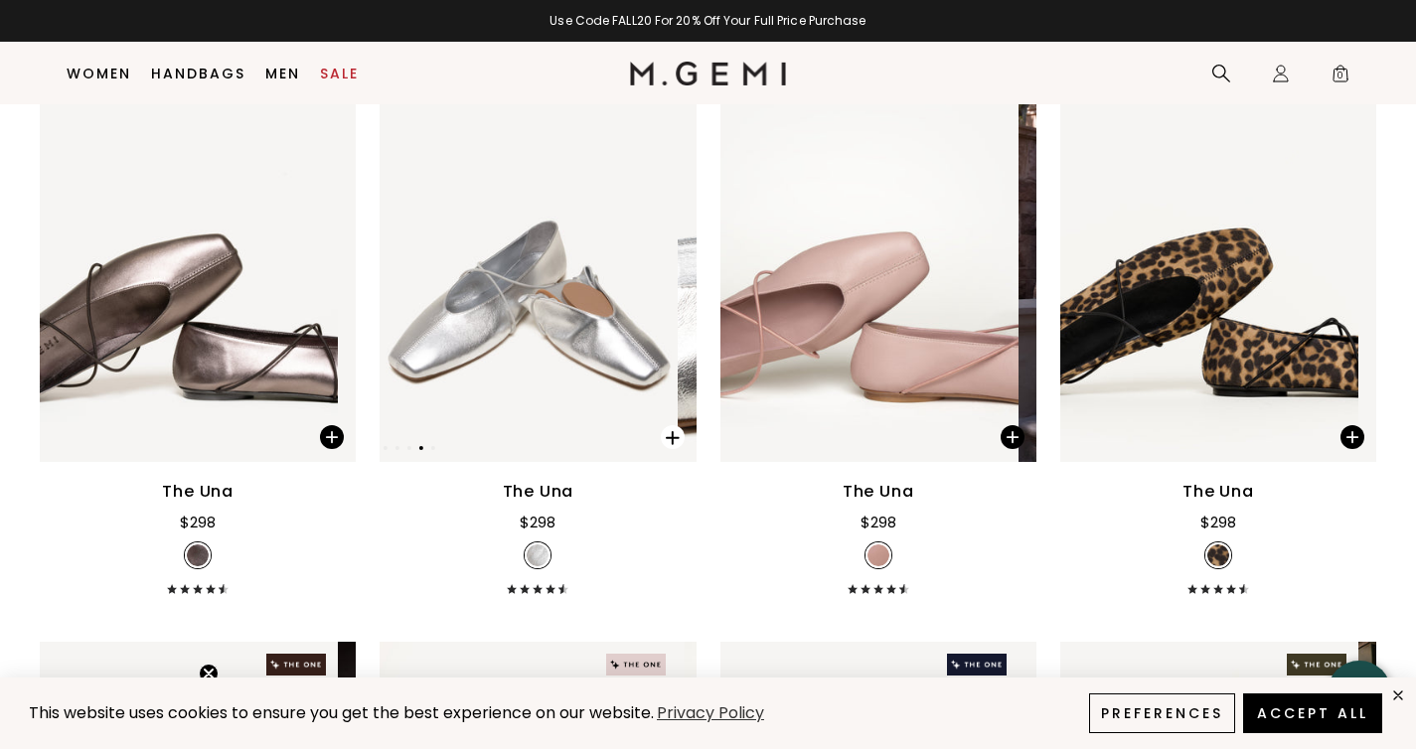
click at [671, 425] on span at bounding box center [673, 437] width 24 height 24
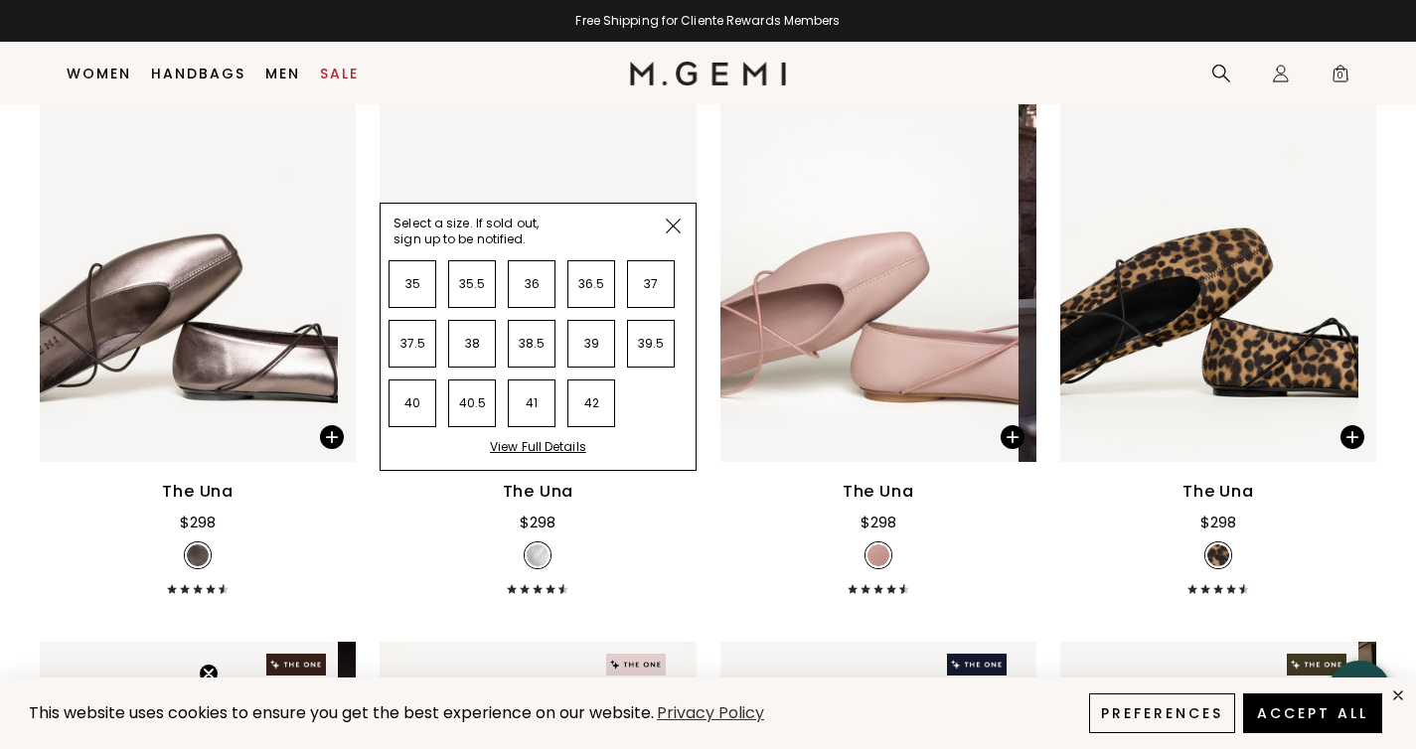
click at [568, 342] on ul "35 35.5 36 36.5 37 37.5 38 38.5 39 39.5 40 40.5 41 42" at bounding box center [529, 349] width 306 height 180
click at [561, 439] on div "View Full Details" at bounding box center [538, 454] width 96 height 31
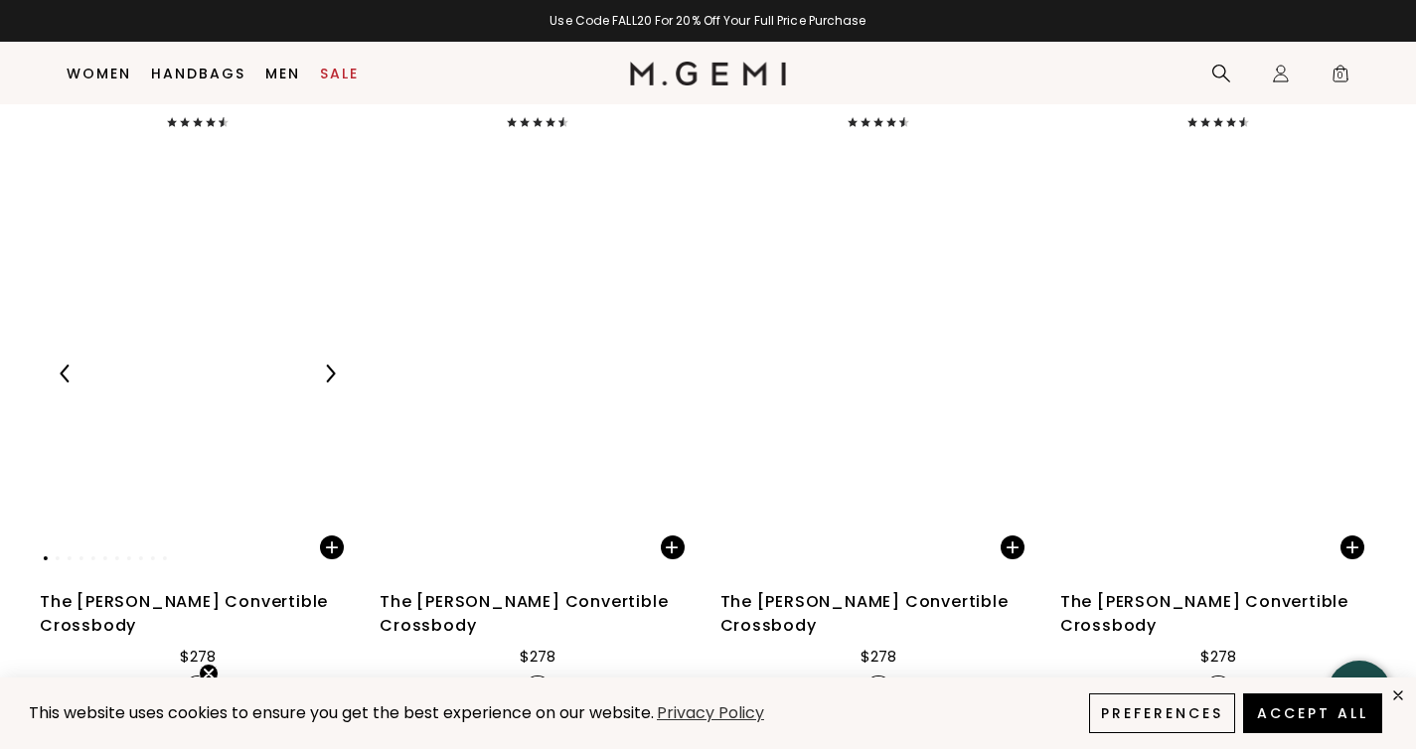
scroll to position [12337, 0]
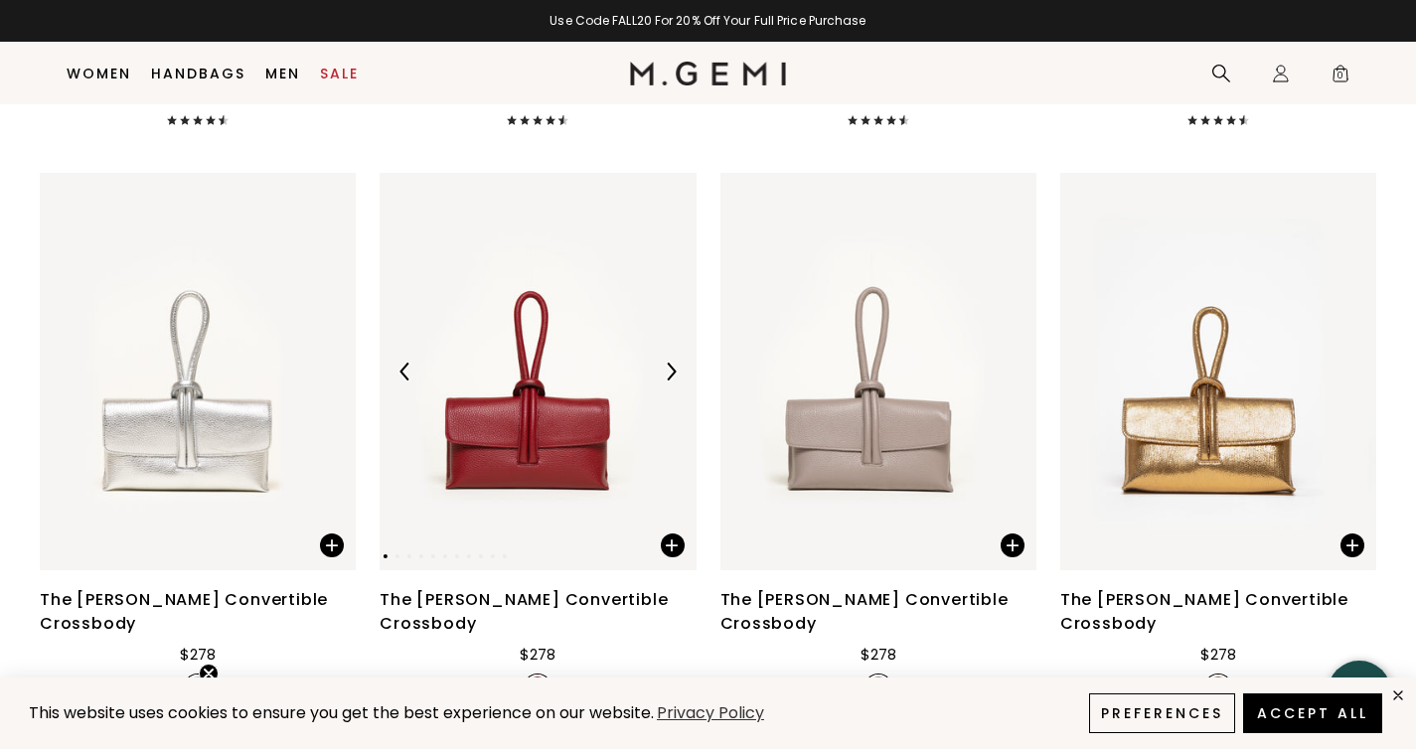
click at [662, 363] on img at bounding box center [671, 372] width 18 height 18
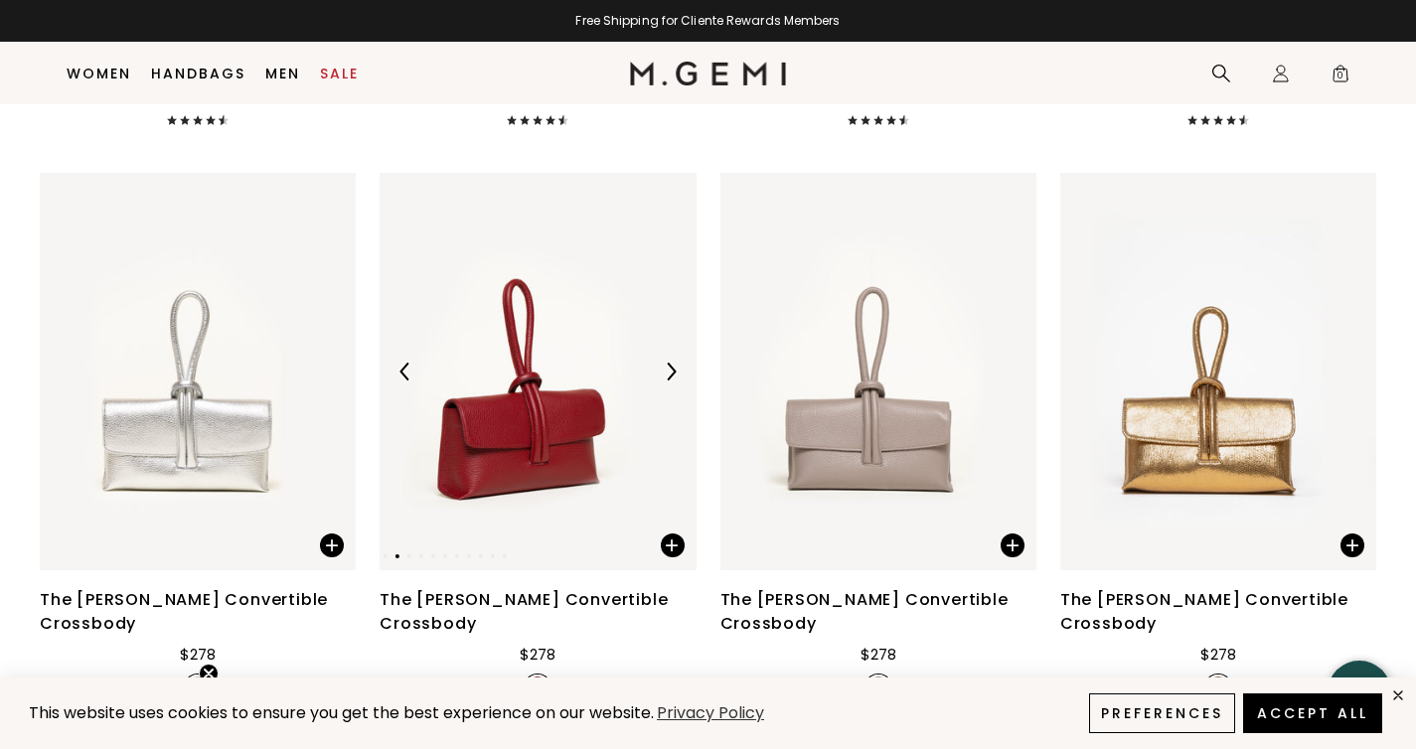
click at [662, 363] on img at bounding box center [671, 372] width 18 height 18
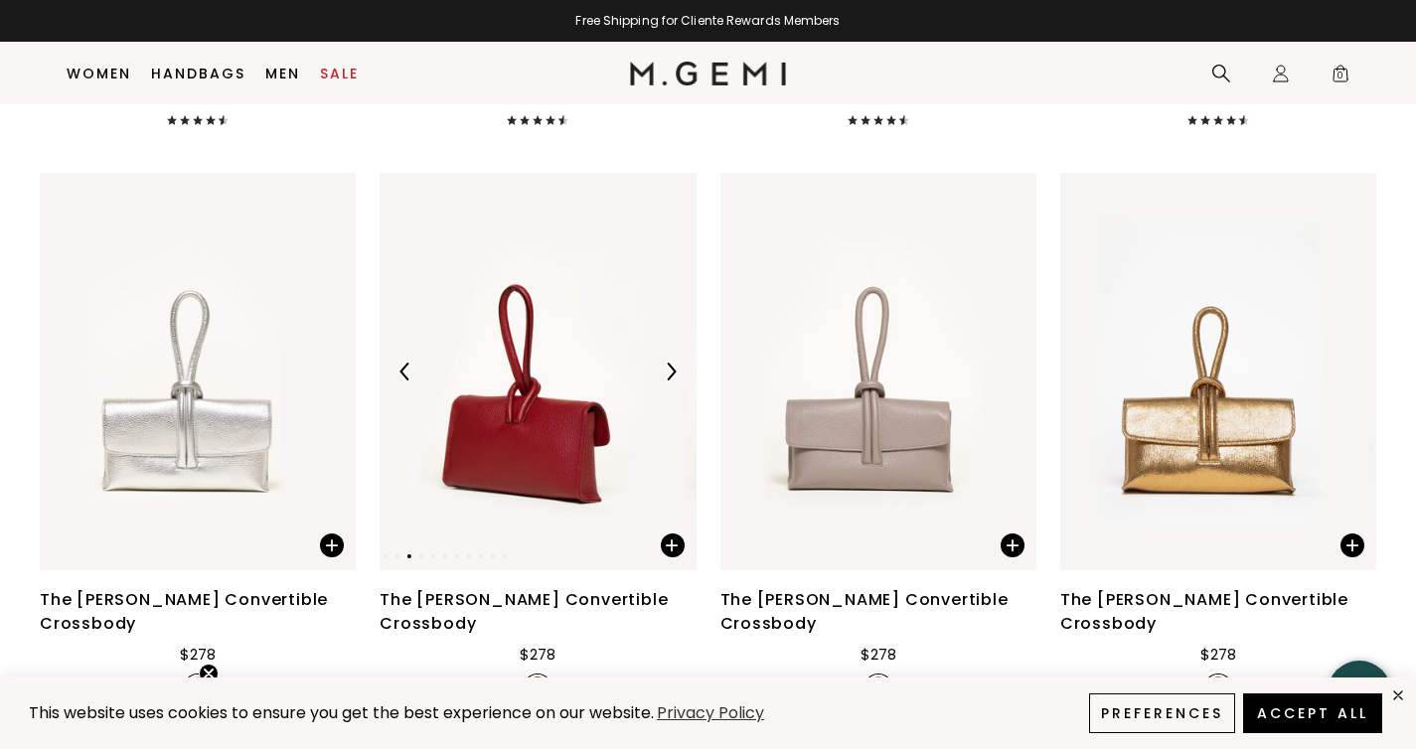
click at [662, 363] on img at bounding box center [671, 372] width 18 height 18
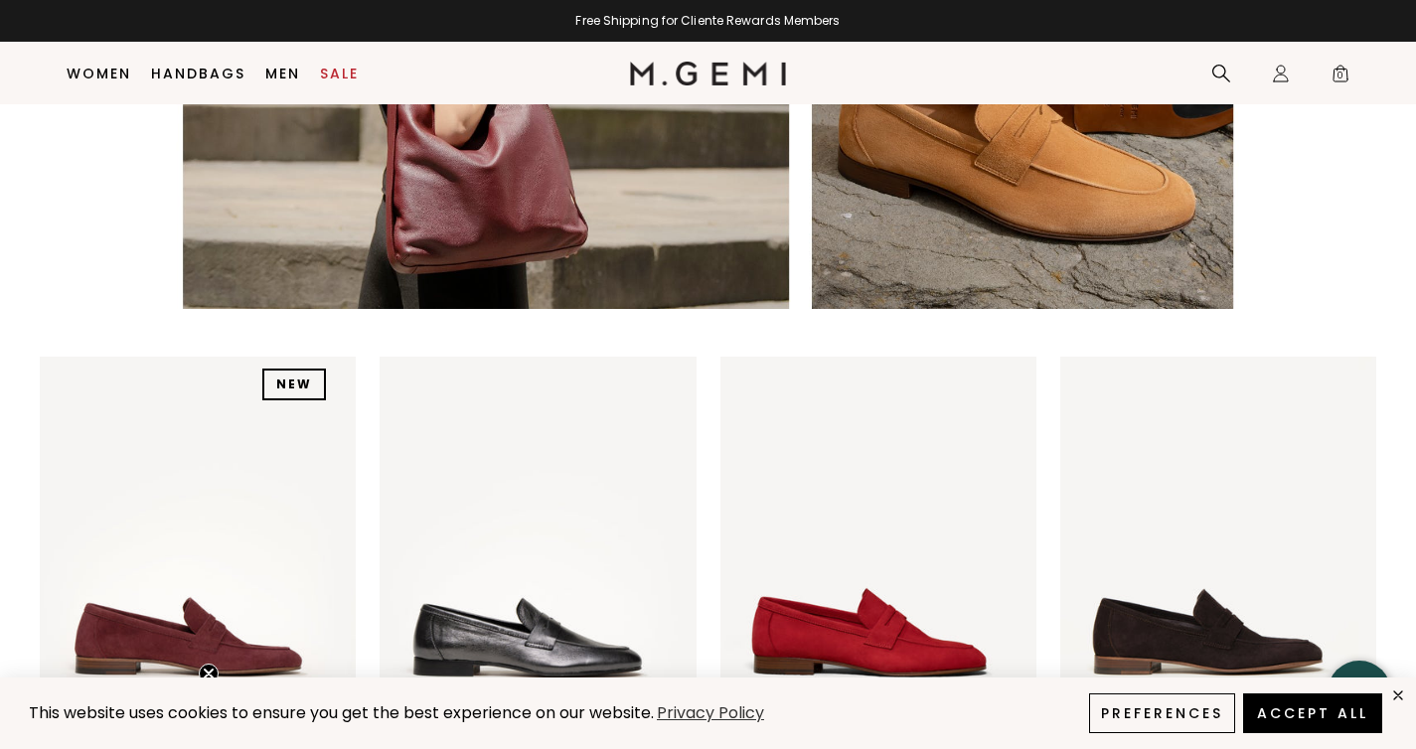
scroll to position [7028, 0]
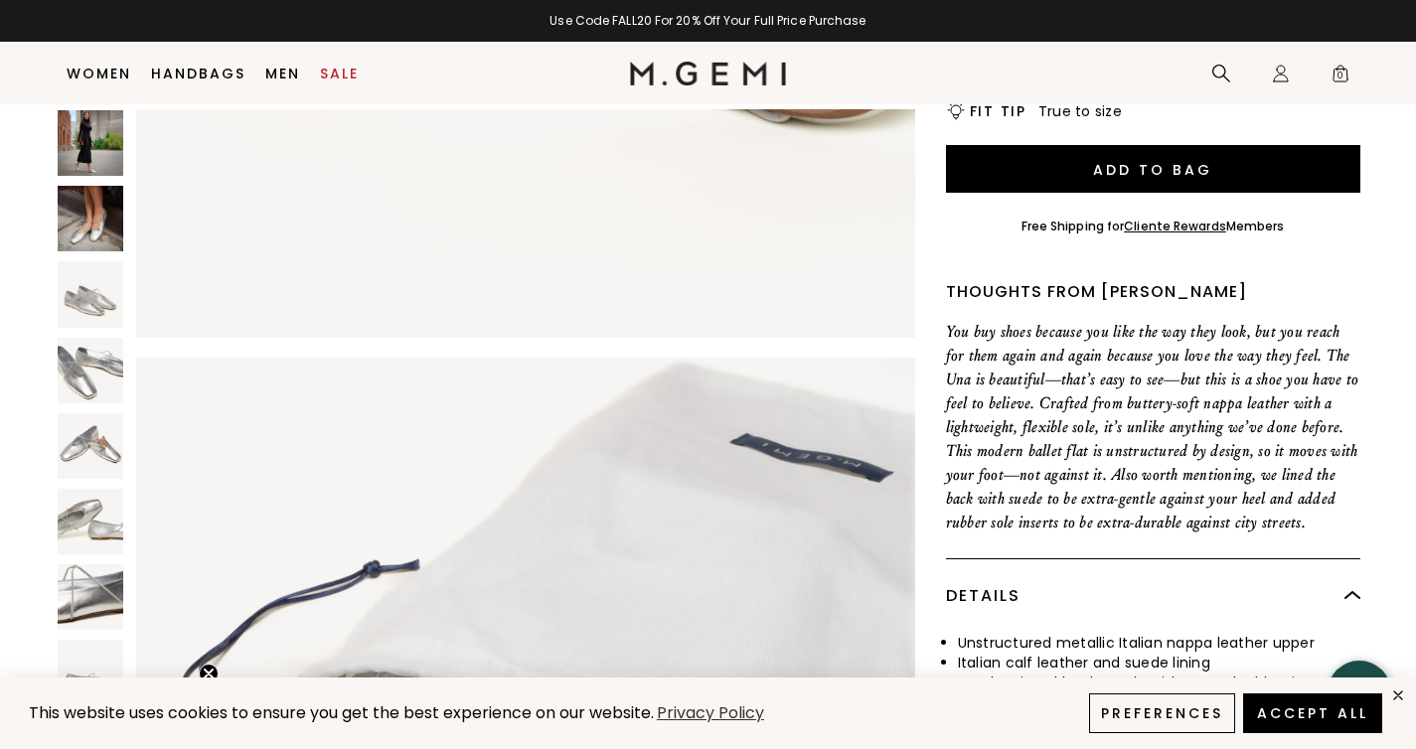
scroll to position [665, 0]
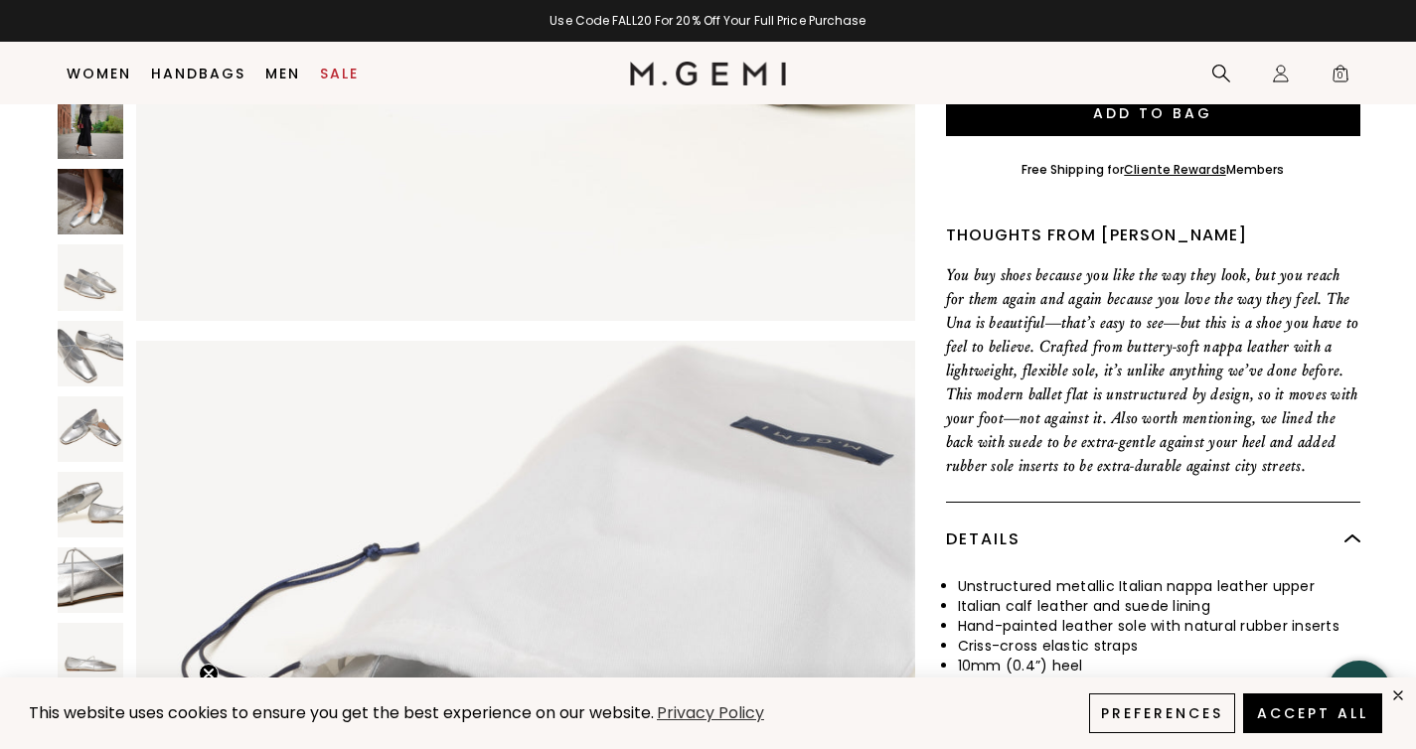
click at [82, 287] on img at bounding box center [91, 278] width 66 height 66
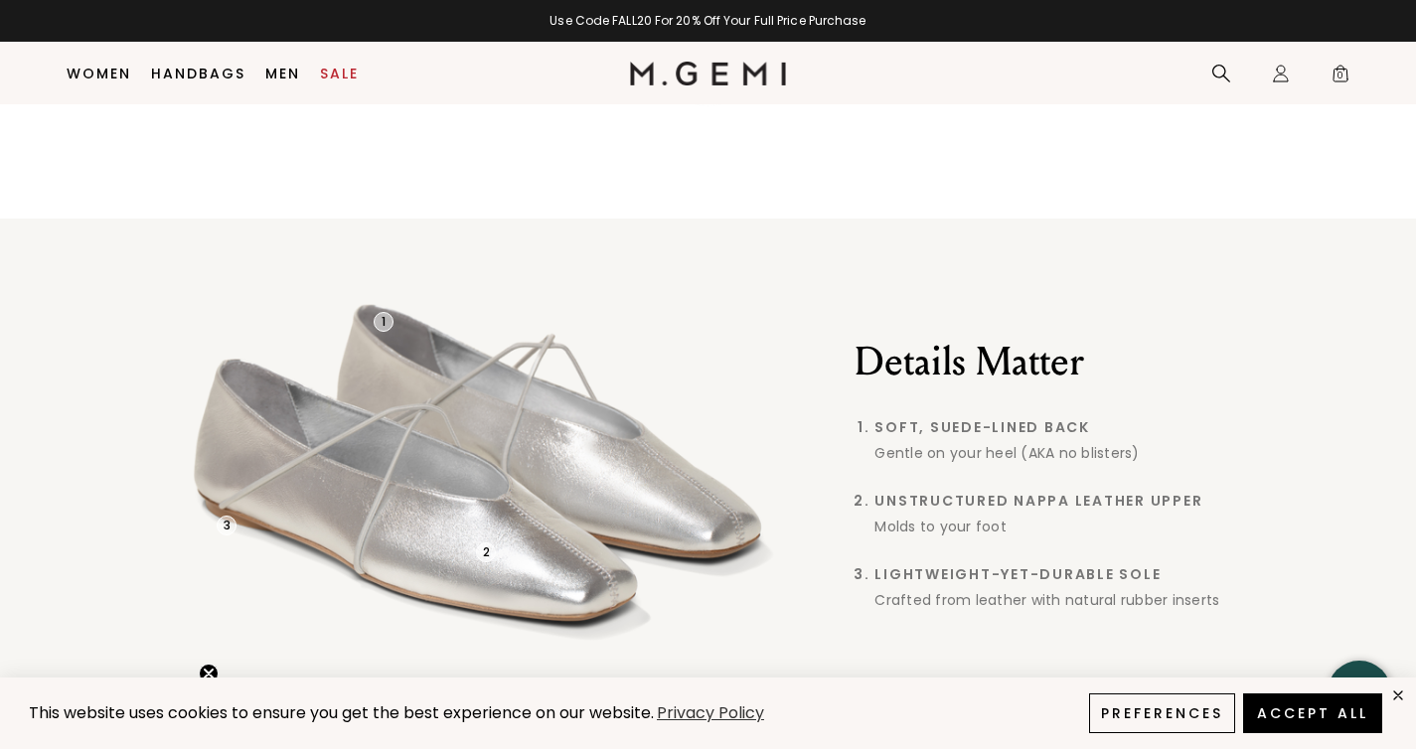
scroll to position [1685, 0]
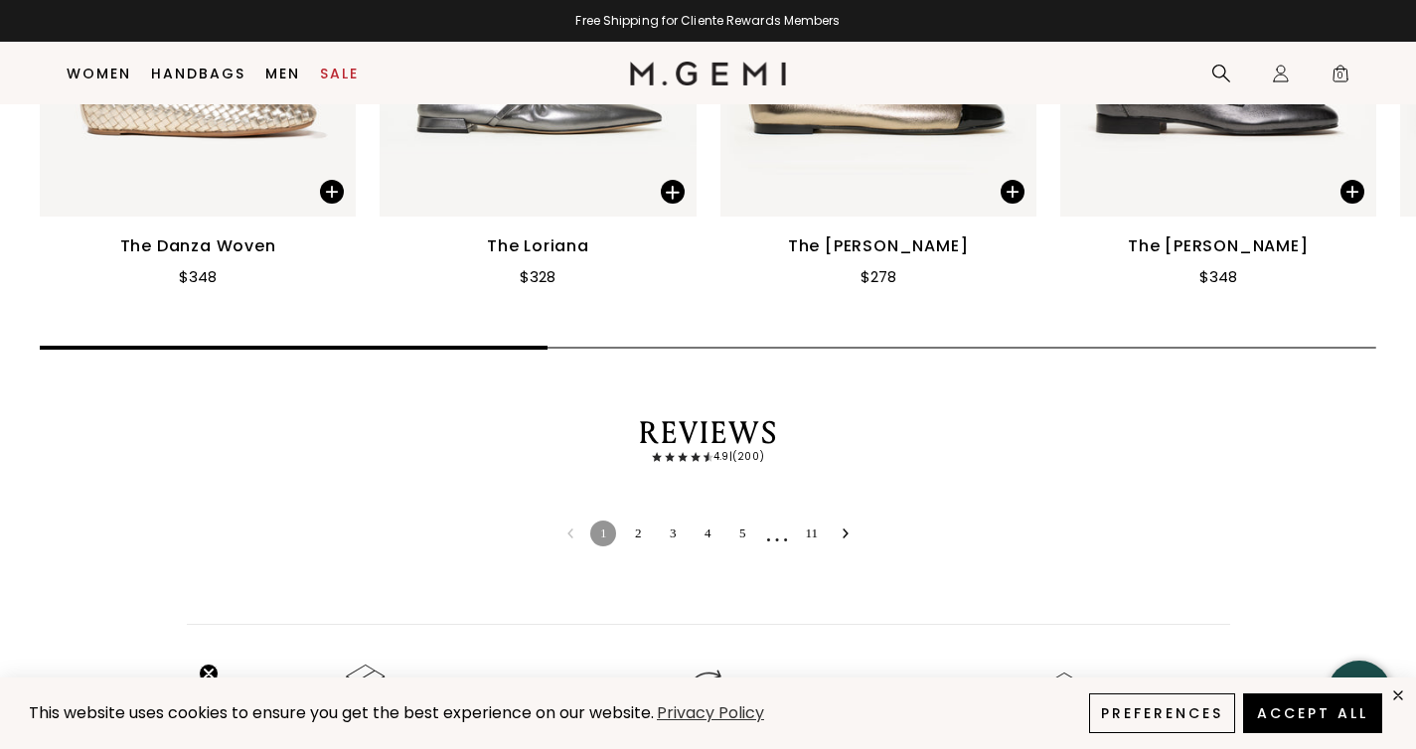
scroll to position [4023, 0]
